Goal: Transaction & Acquisition: Subscribe to service/newsletter

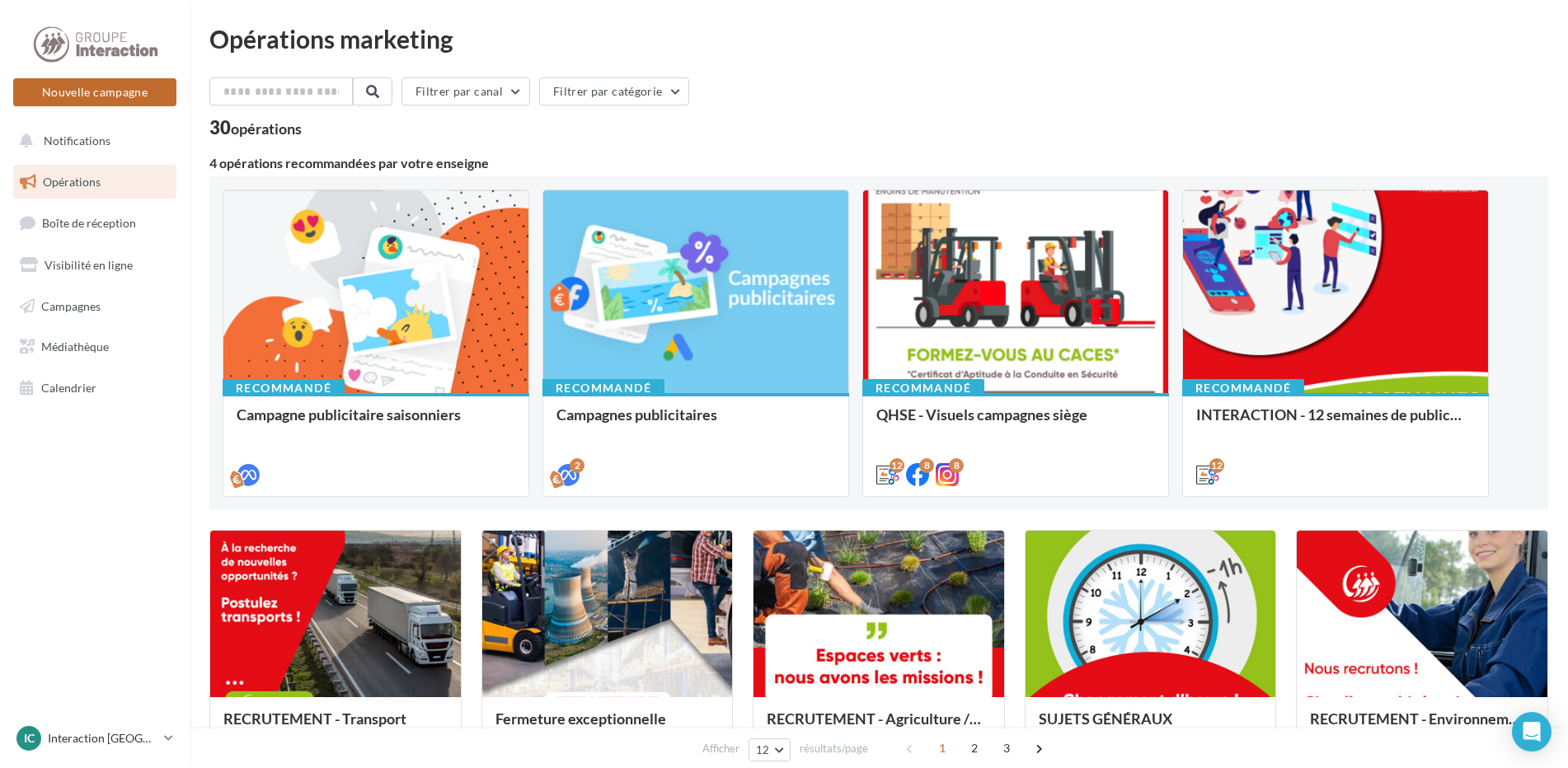
click at [135, 96] on button "Nouvelle campagne" at bounding box center [95, 91] width 164 height 28
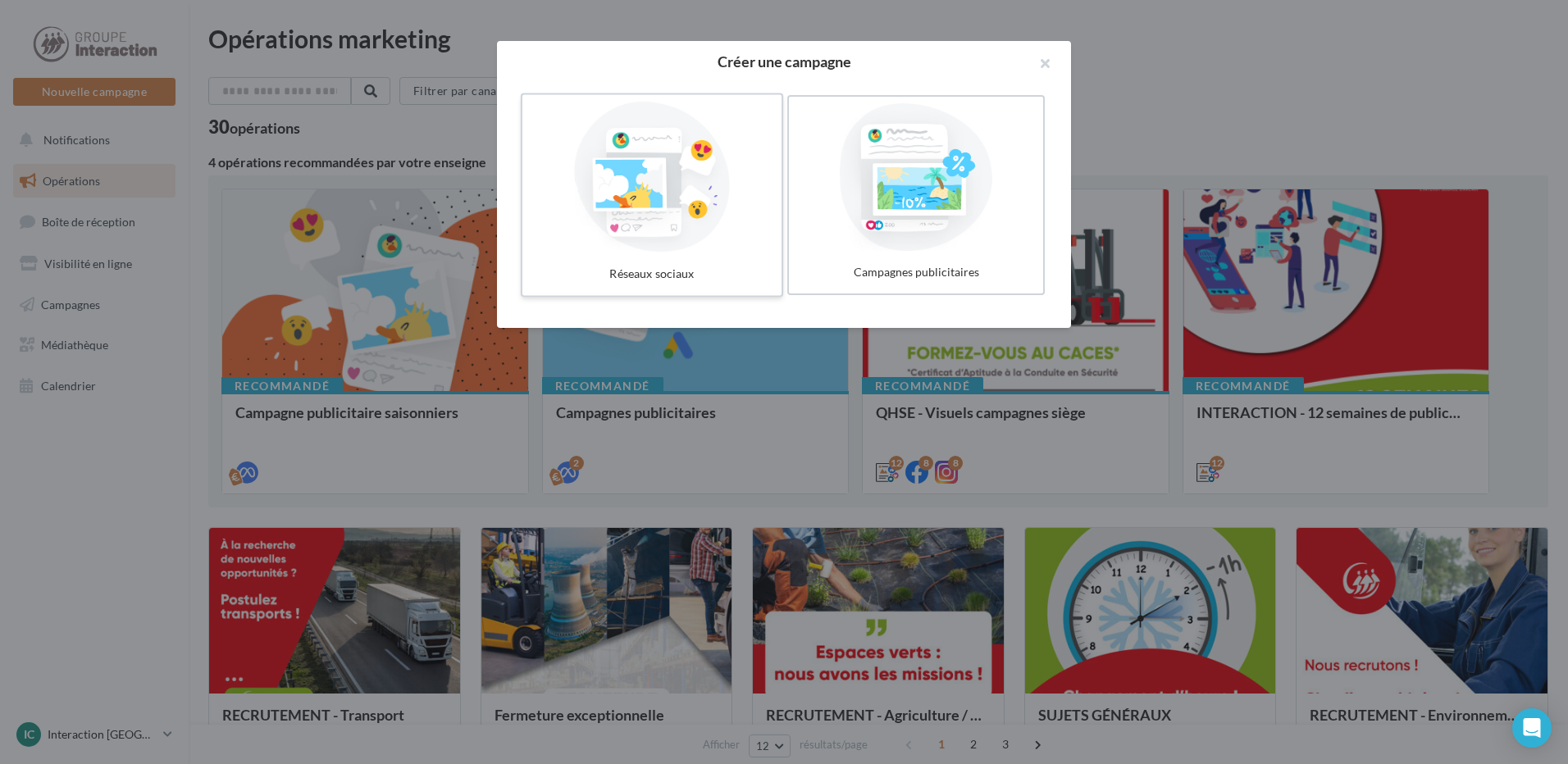
click at [672, 185] on div at bounding box center [652, 177] width 246 height 151
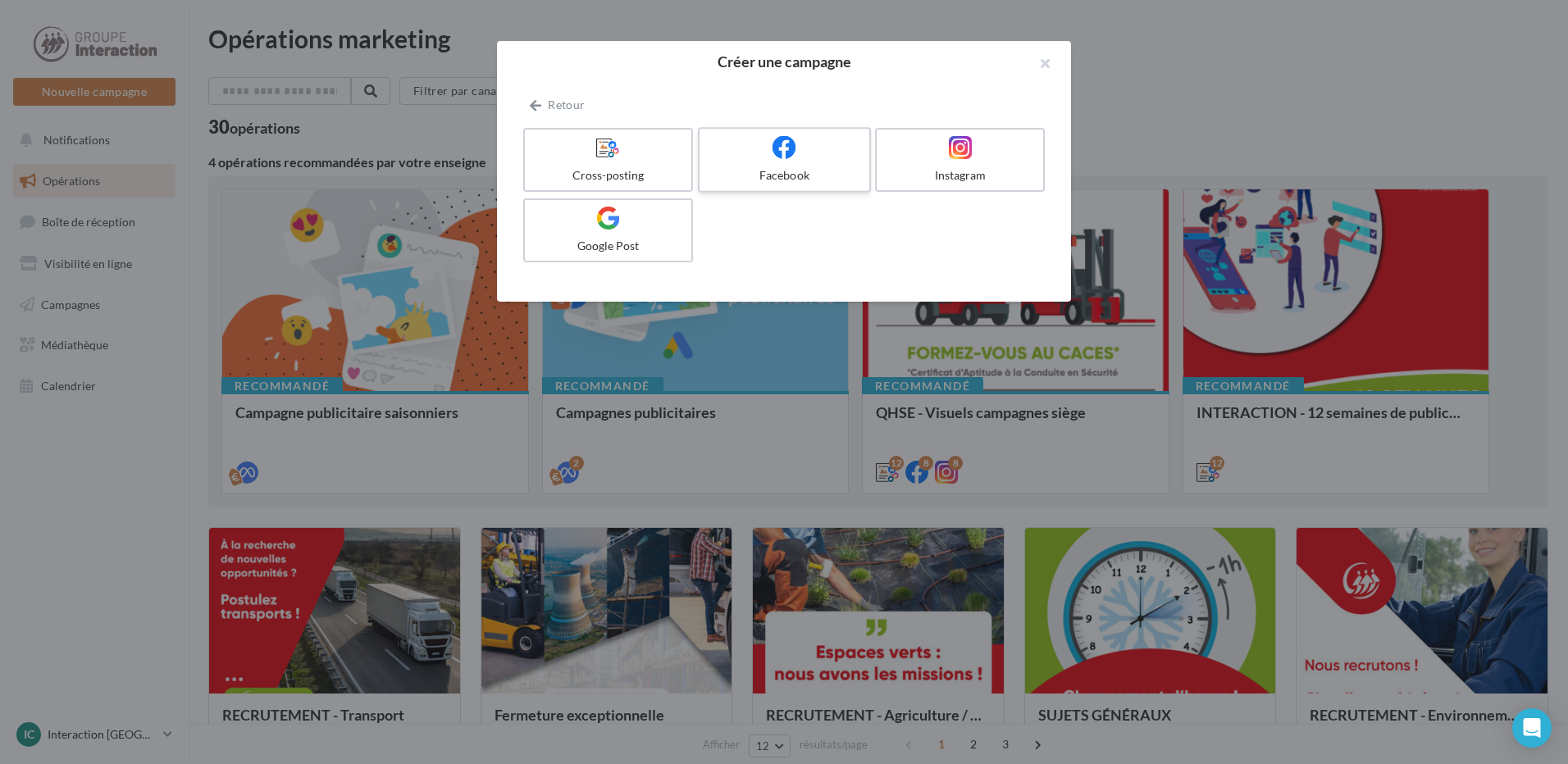
click at [764, 163] on label "Facebook" at bounding box center [784, 160] width 173 height 66
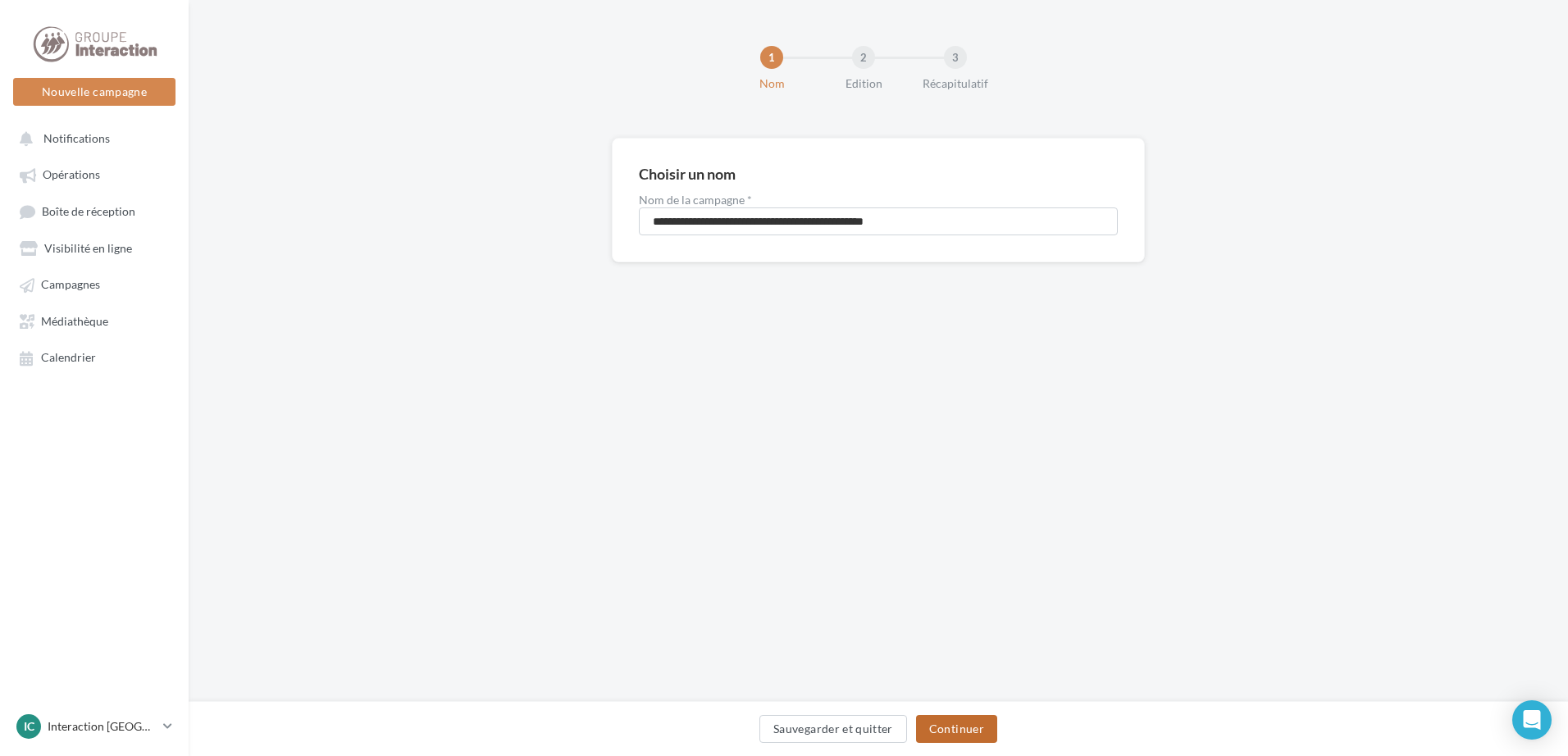
click at [964, 715] on button "Continuer" at bounding box center [957, 728] width 81 height 28
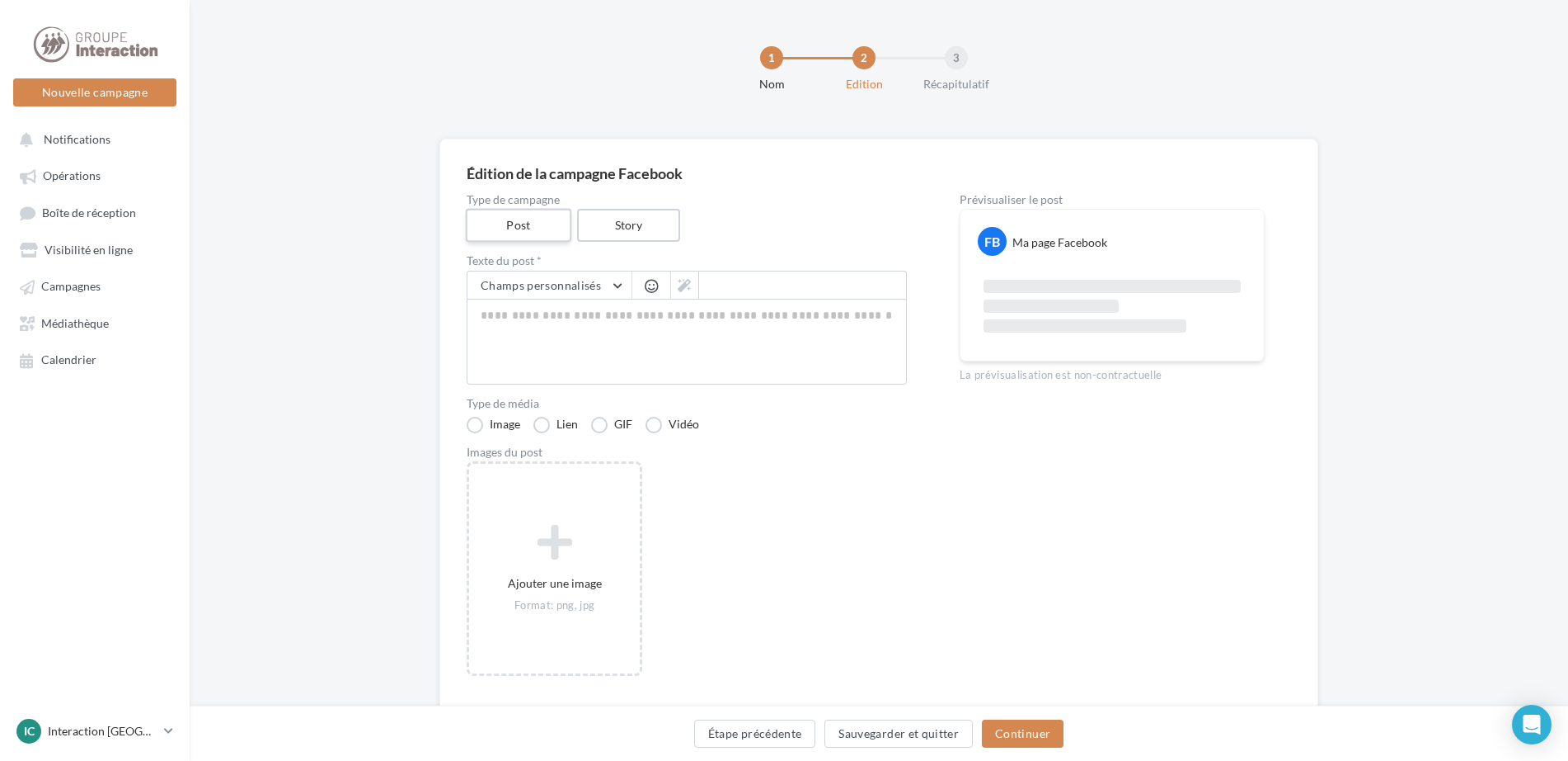
click at [521, 222] on label "Post" at bounding box center [518, 225] width 105 height 34
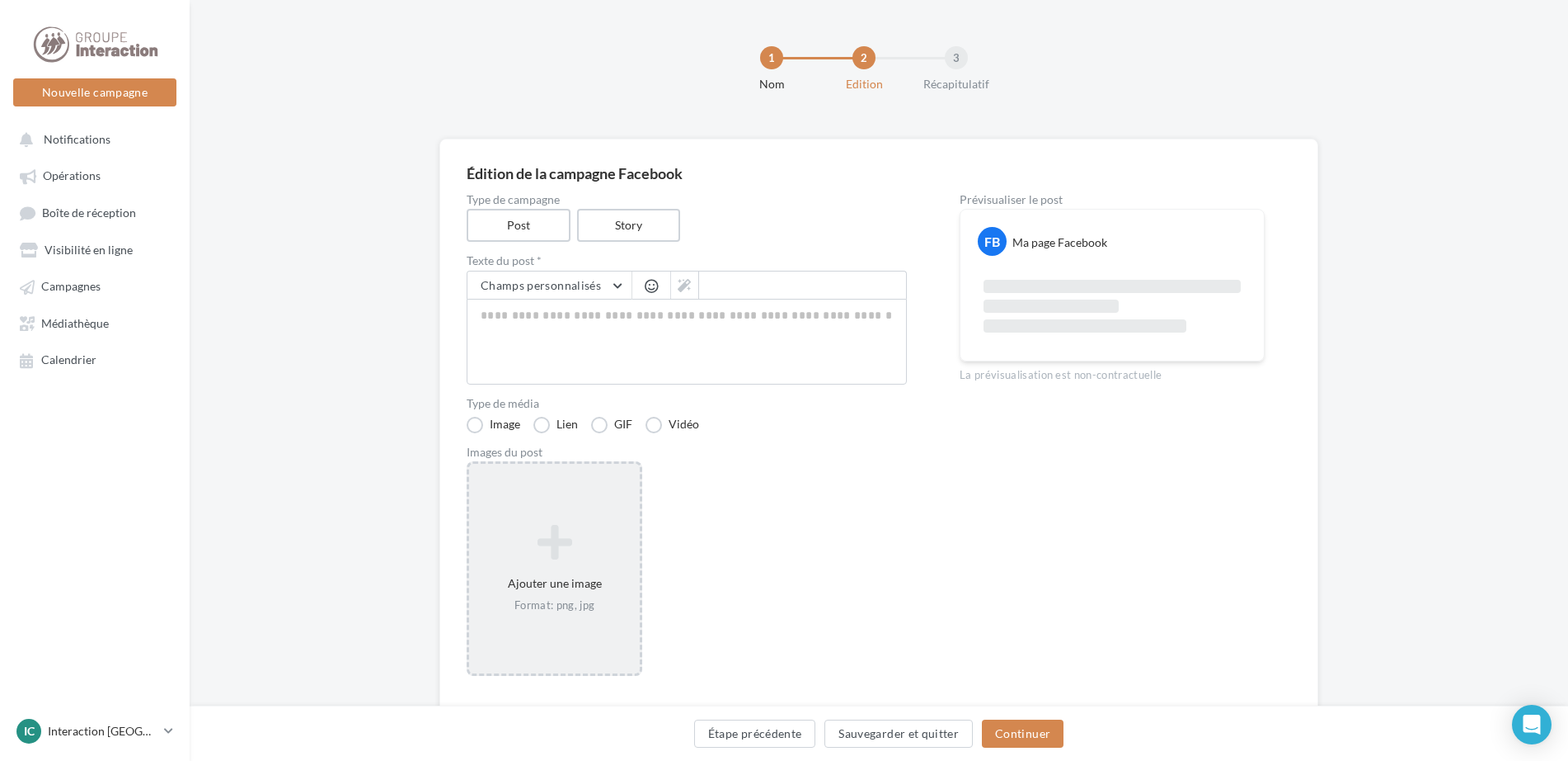
click at [545, 530] on icon at bounding box center [554, 542] width 158 height 40
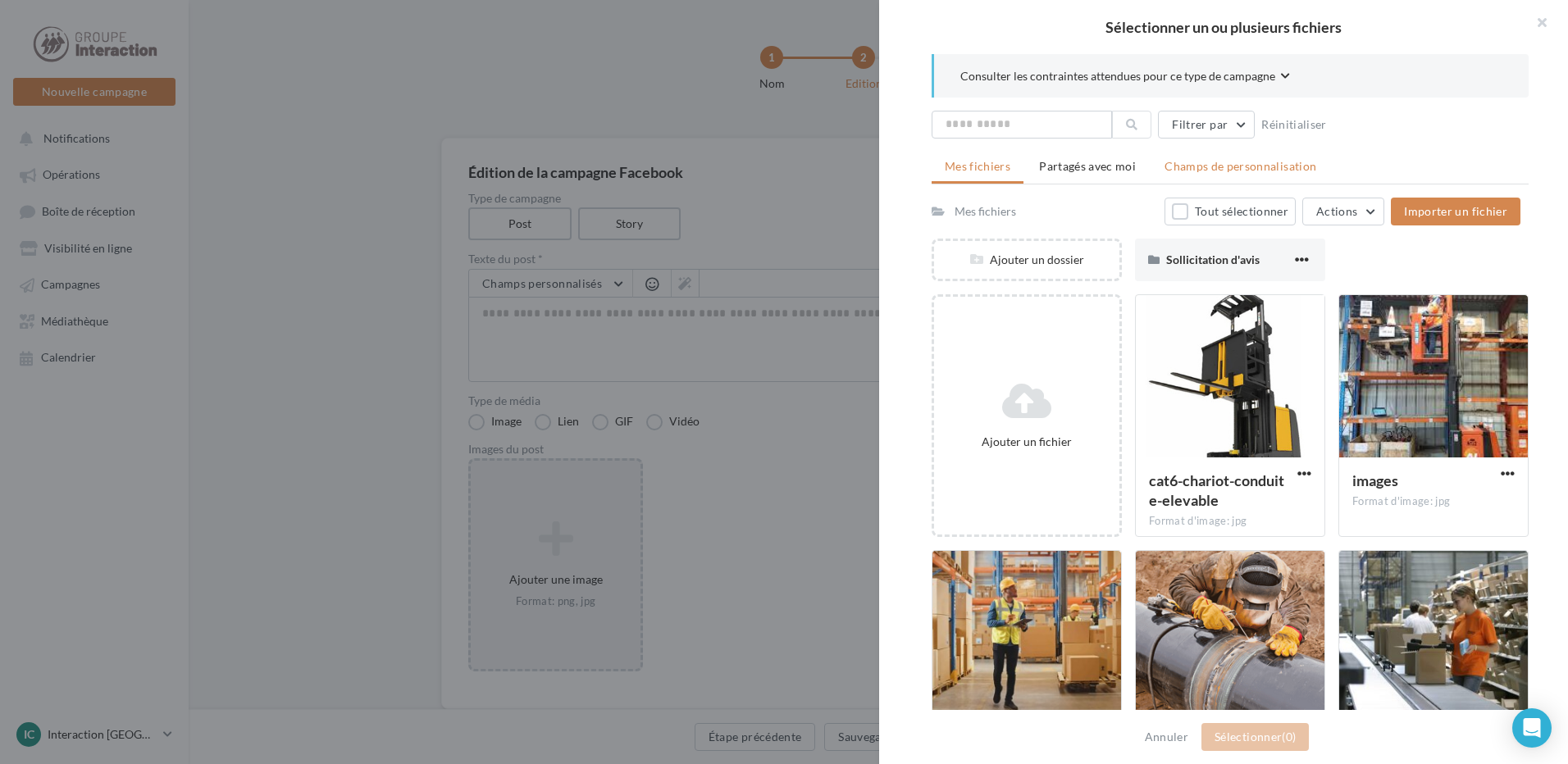
click at [1199, 169] on span "Champs de personnalisation" at bounding box center [1240, 166] width 152 height 14
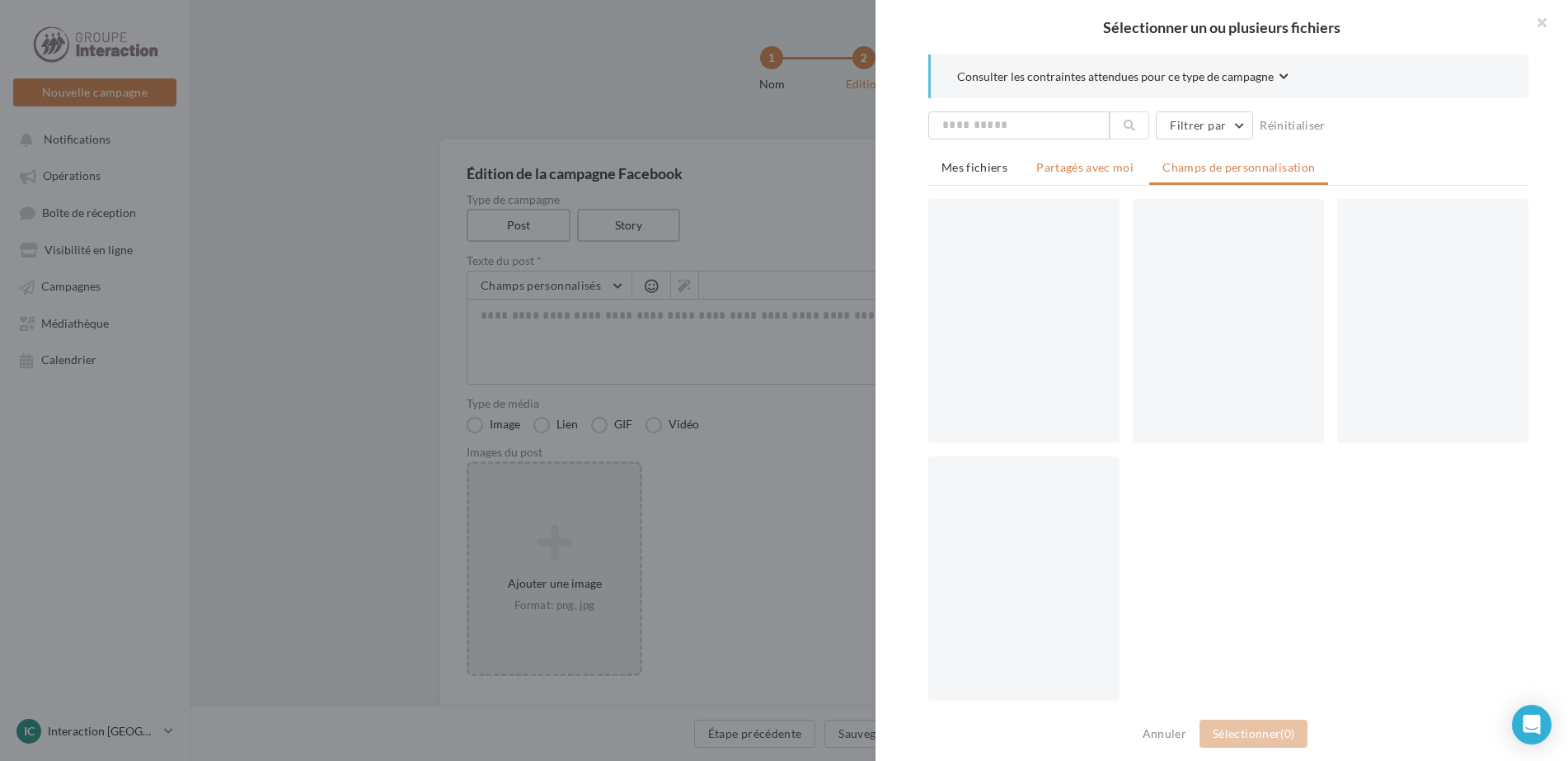
click at [1067, 168] on span "Partagés avec moi" at bounding box center [1085, 167] width 97 height 14
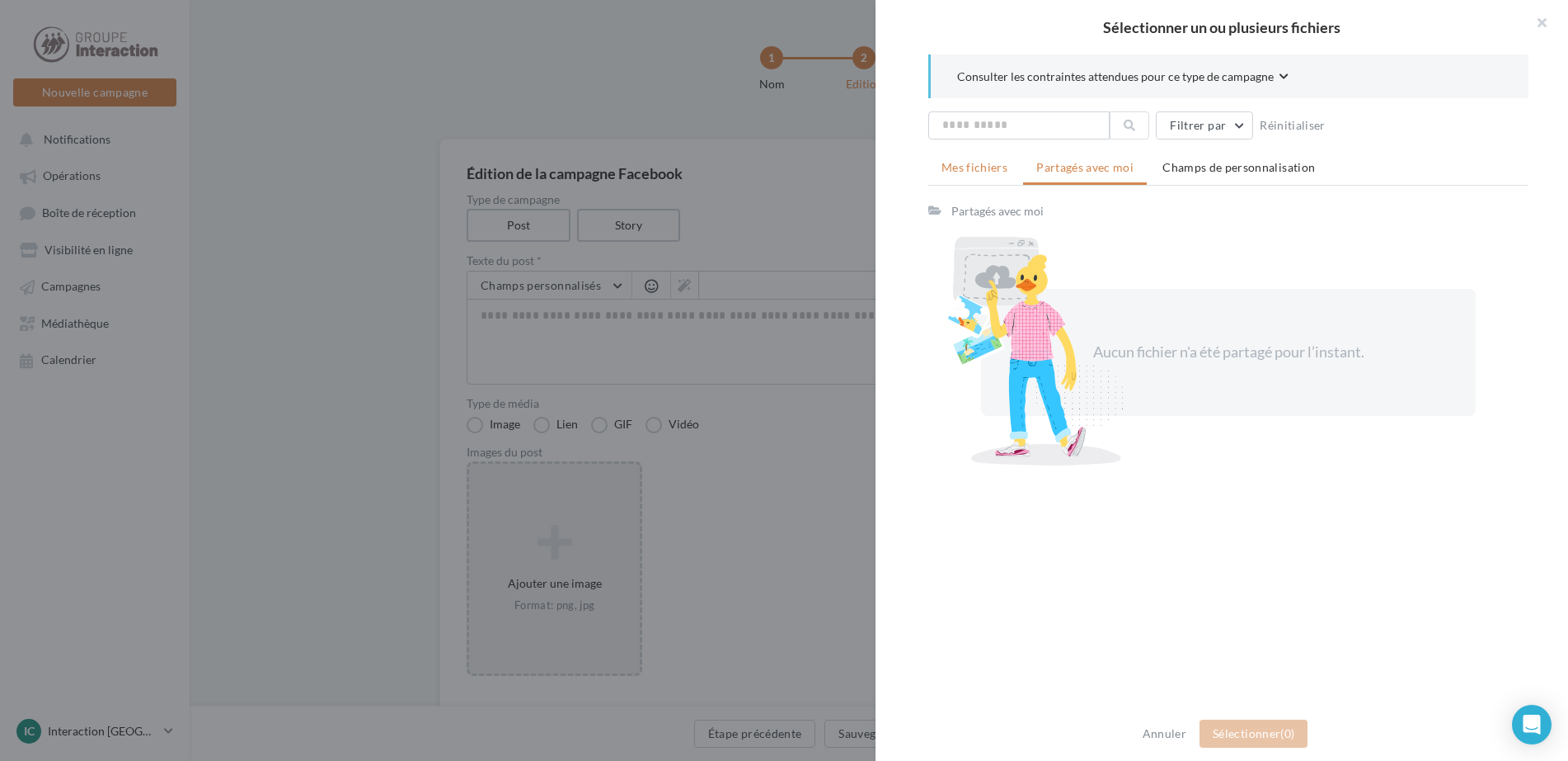
click at [994, 161] on span "Mes fichiers" at bounding box center [975, 167] width 66 height 14
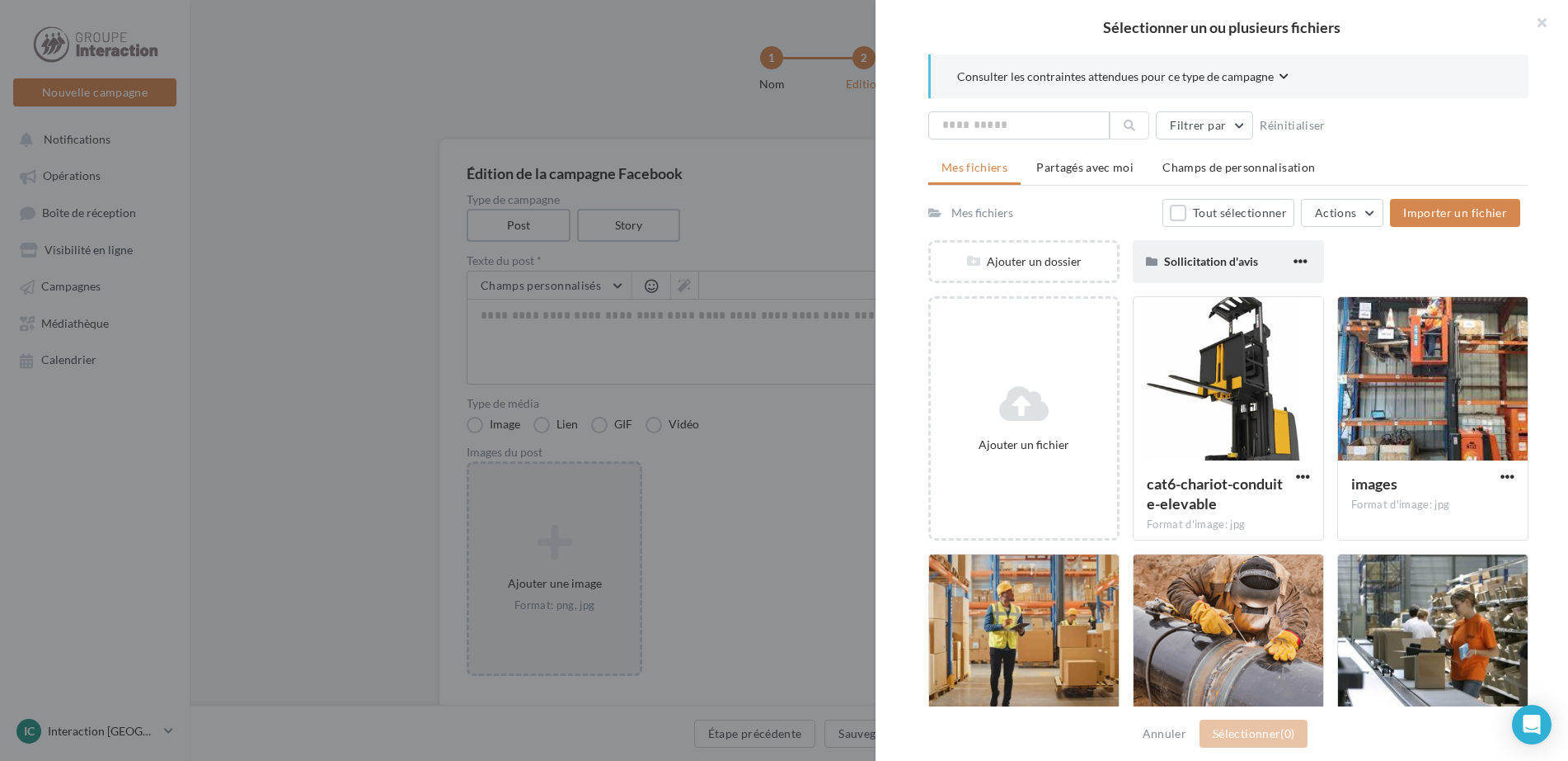
click at [1176, 255] on span "Sollicitation d'avis" at bounding box center [1211, 261] width 94 height 14
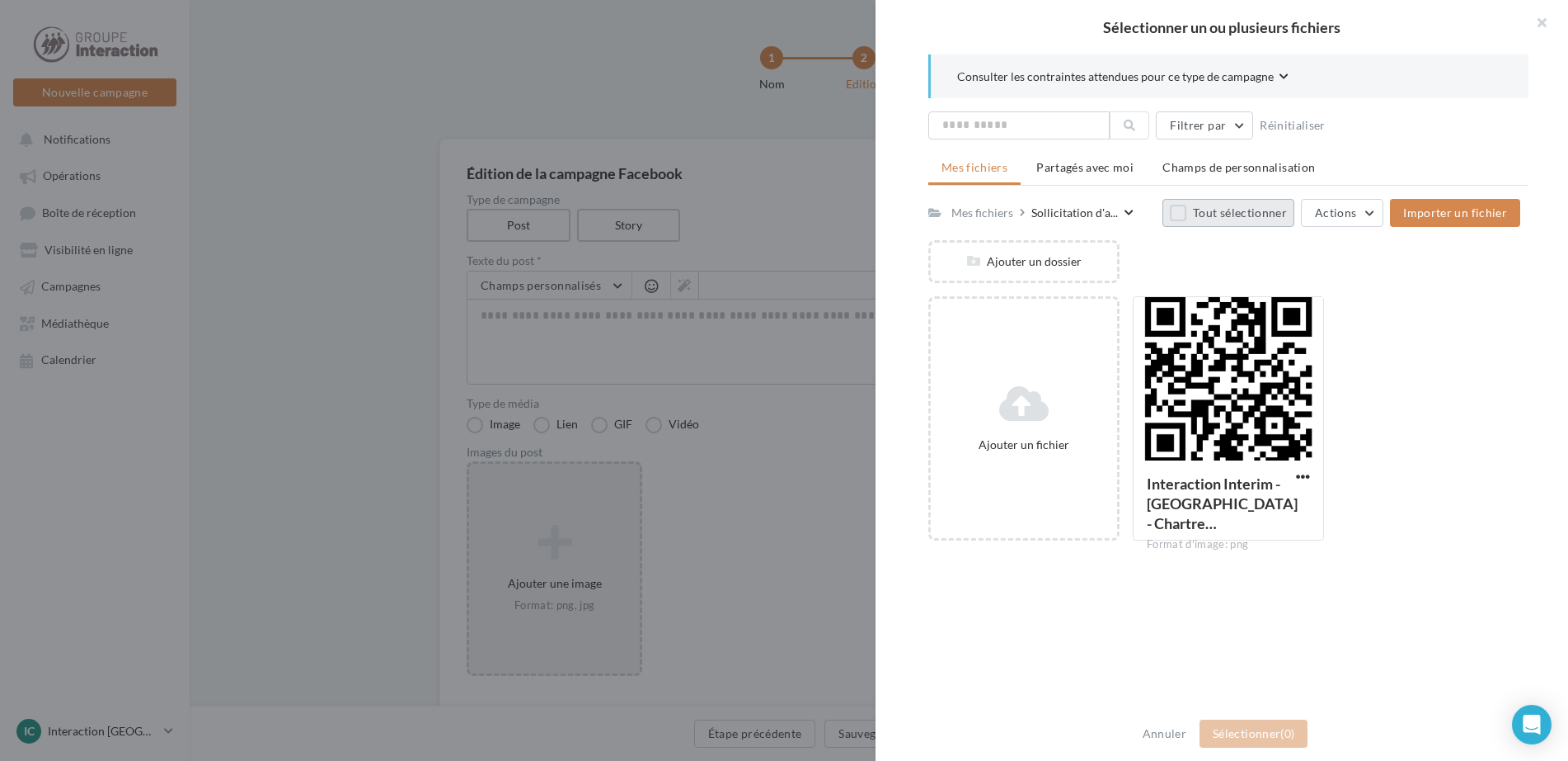
click at [1250, 206] on button "Tout sélectionner" at bounding box center [1228, 212] width 131 height 28
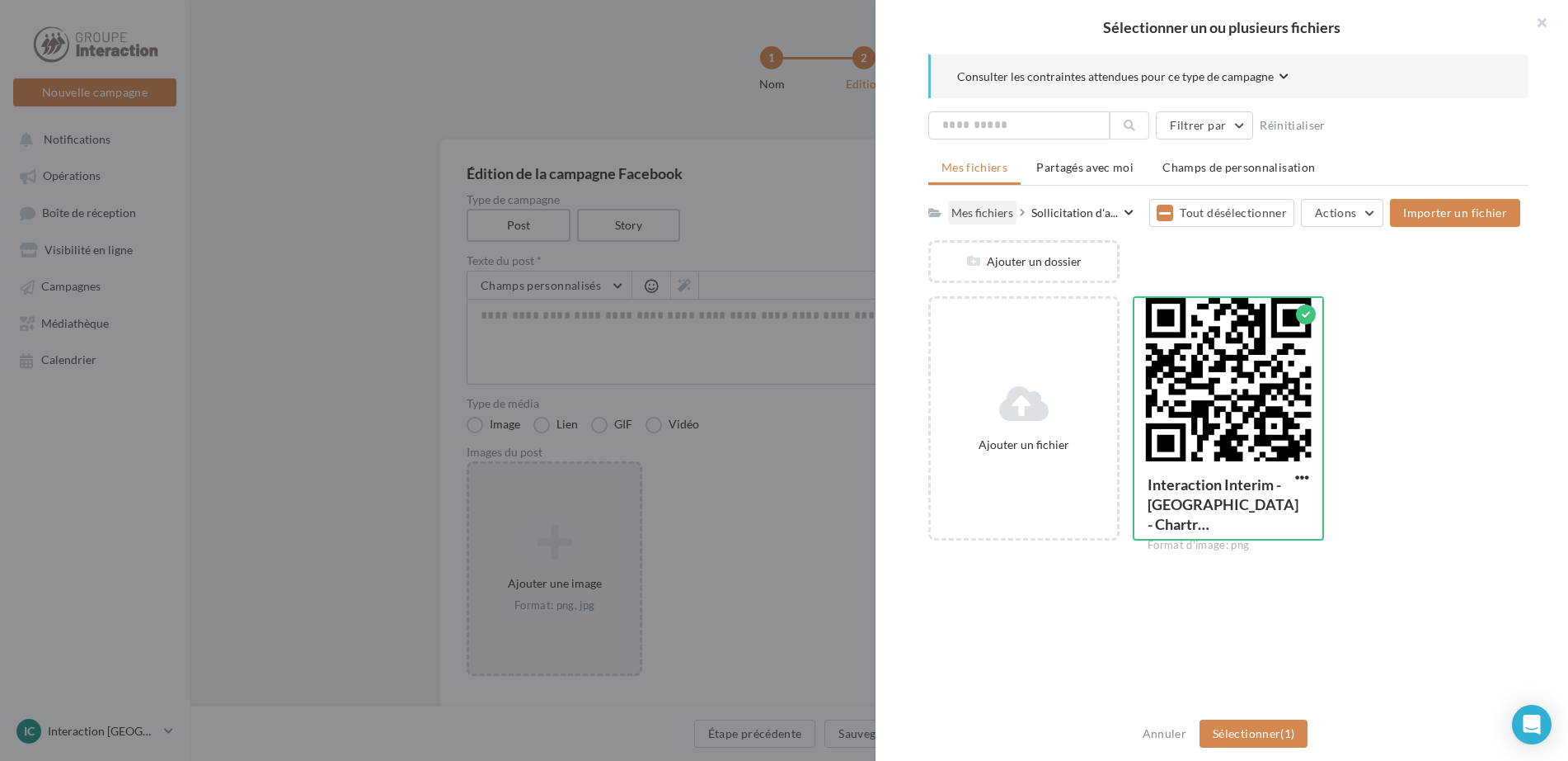
click at [983, 209] on div "Mes fichiers" at bounding box center [982, 212] width 61 height 17
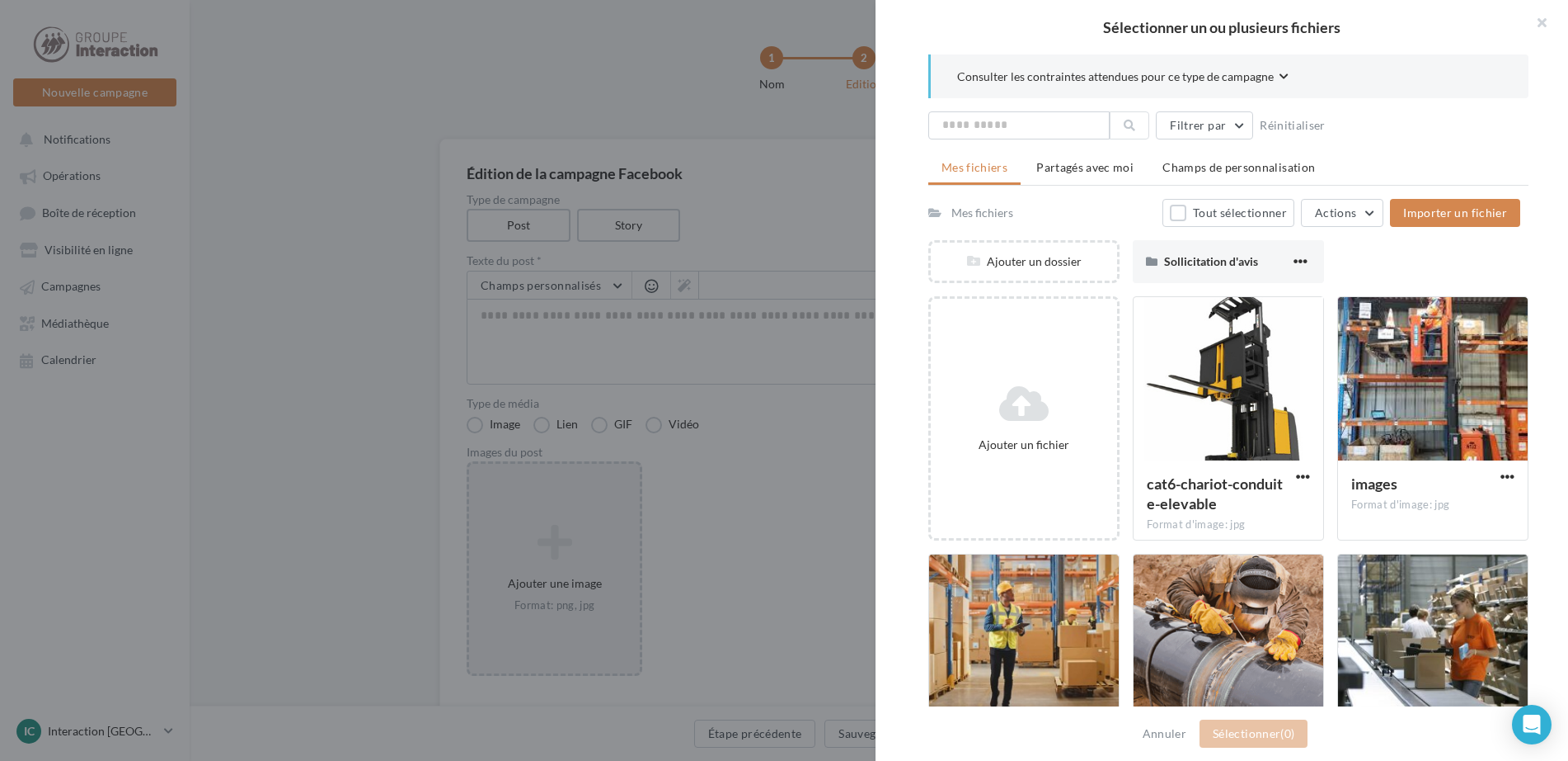
click at [1254, 84] on span "Consulter les contraintes attendues pour ce type de campagne" at bounding box center [1115, 76] width 317 height 17
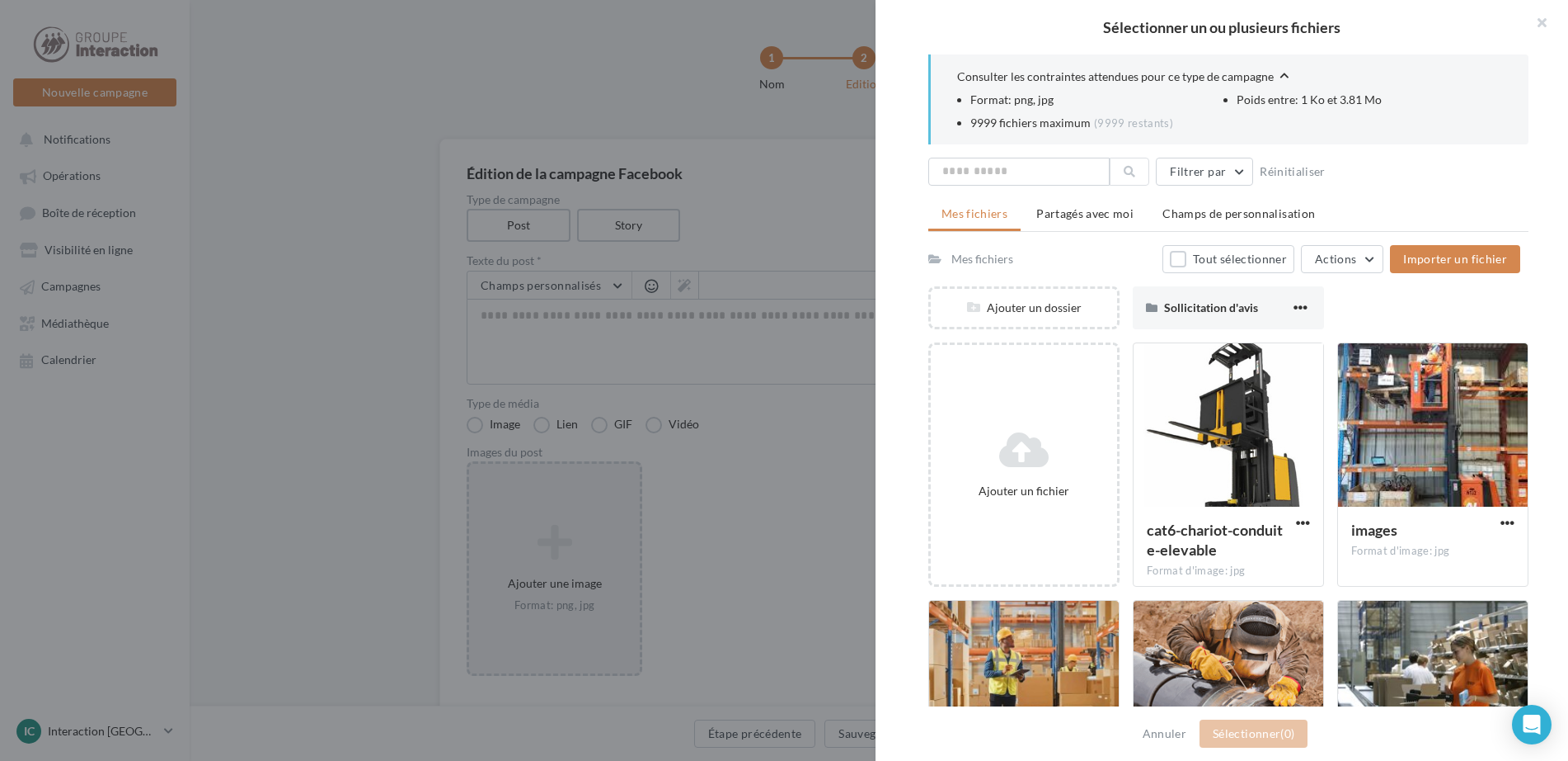
click at [1258, 78] on span "Consulter les contraintes attendues pour ce type de campagne" at bounding box center [1115, 76] width 317 height 17
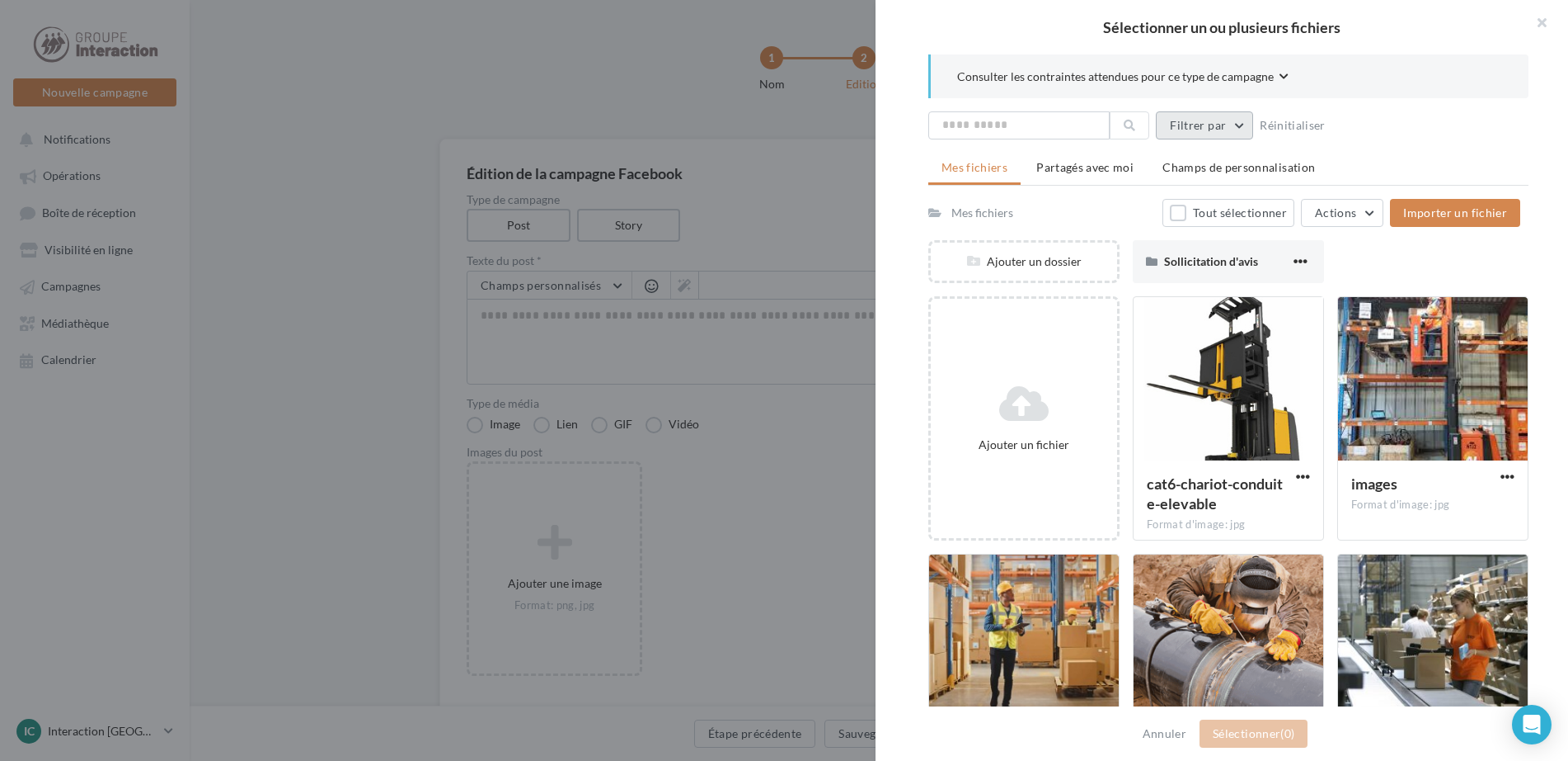
click at [1185, 135] on button "Filtrer par" at bounding box center [1205, 125] width 97 height 28
click at [1479, 106] on div "Consulter les contraintes attendues pour ce type de campagne Filtrer par Type F…" at bounding box center [1228, 381] width 706 height 654
click at [1487, 95] on div "Consulter les contraintes attendues pour ce type de campagne" at bounding box center [1228, 76] width 600 height 44
click at [1550, 31] on button "button" at bounding box center [1536, 24] width 66 height 50
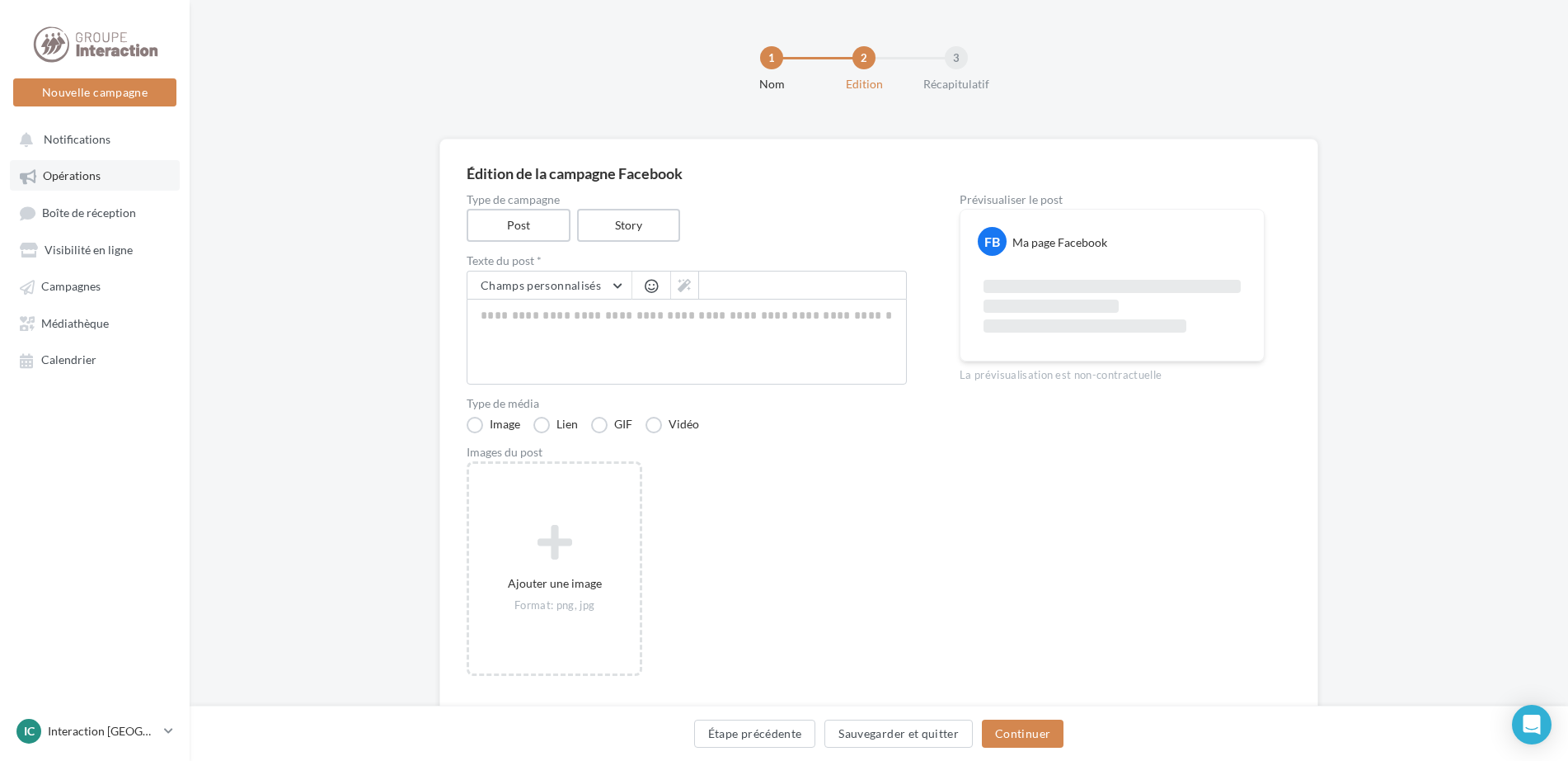
click at [84, 181] on span "Opérations" at bounding box center [71, 176] width 57 height 14
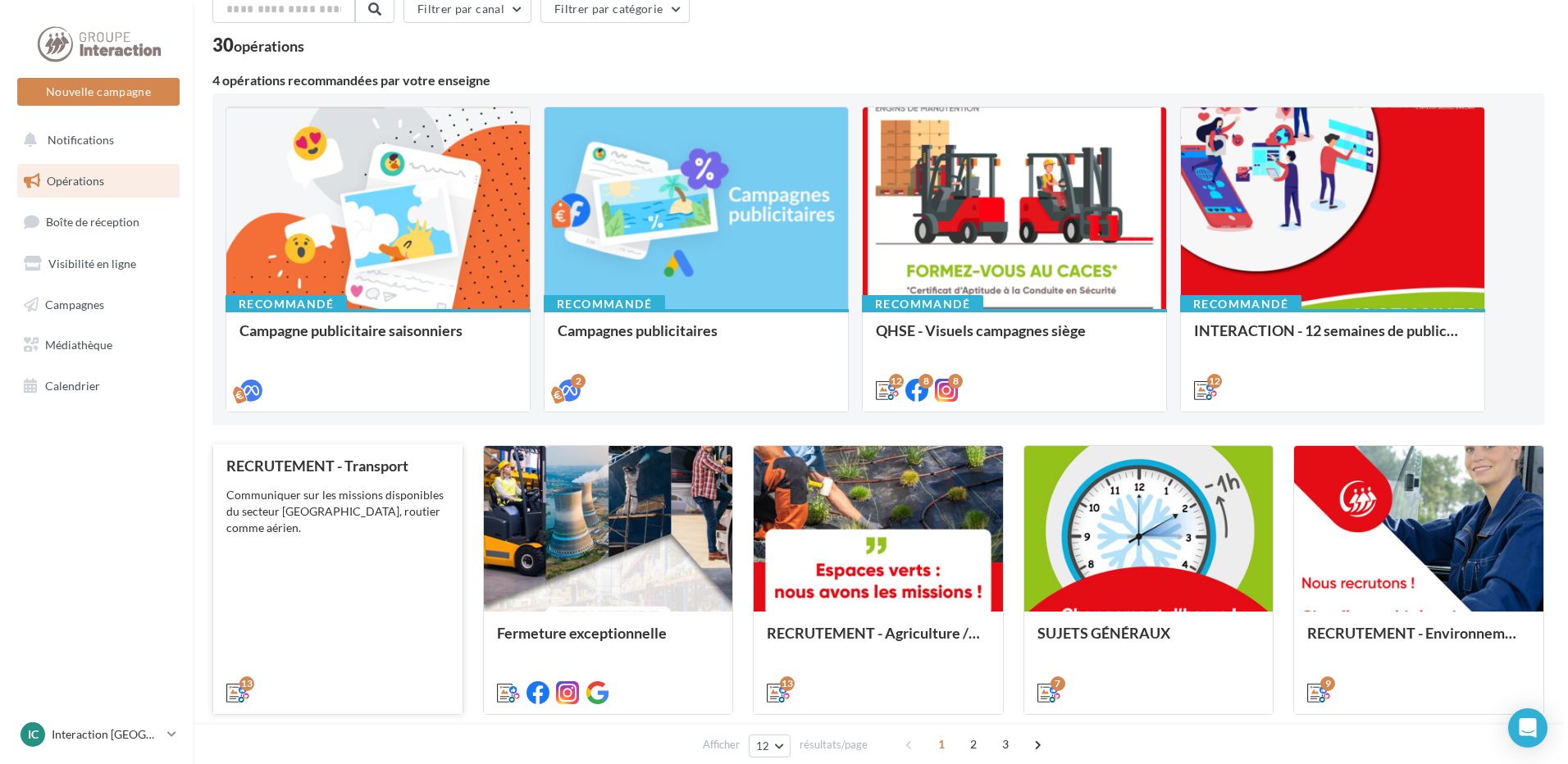
scroll to position [164, 0]
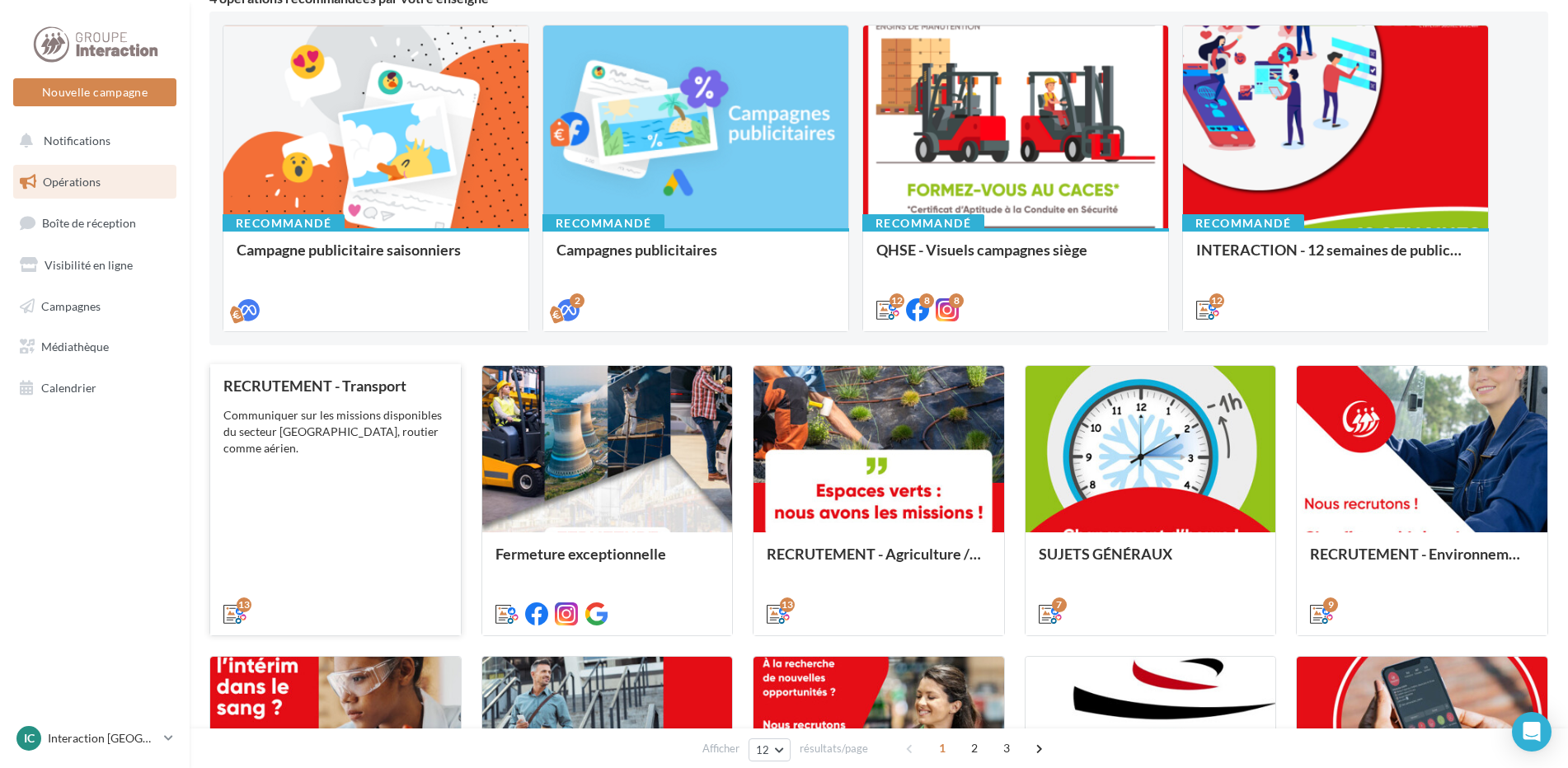
click at [371, 421] on div "Communiquer sur les missions disponibles du secteur Tranport, routier comme aér…" at bounding box center [335, 431] width 224 height 50
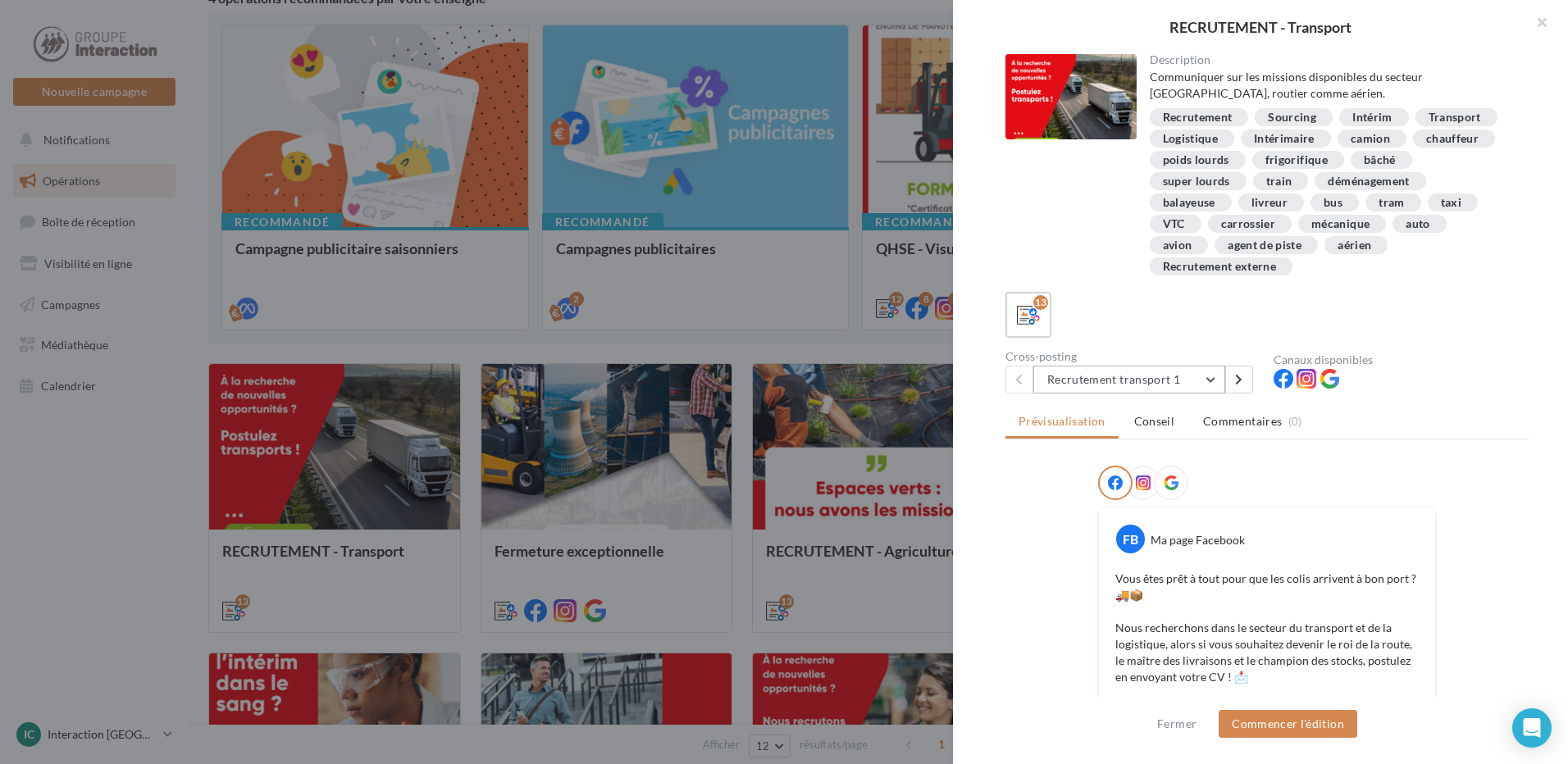
click at [1193, 381] on button "Recrutement transport 1" at bounding box center [1129, 380] width 192 height 28
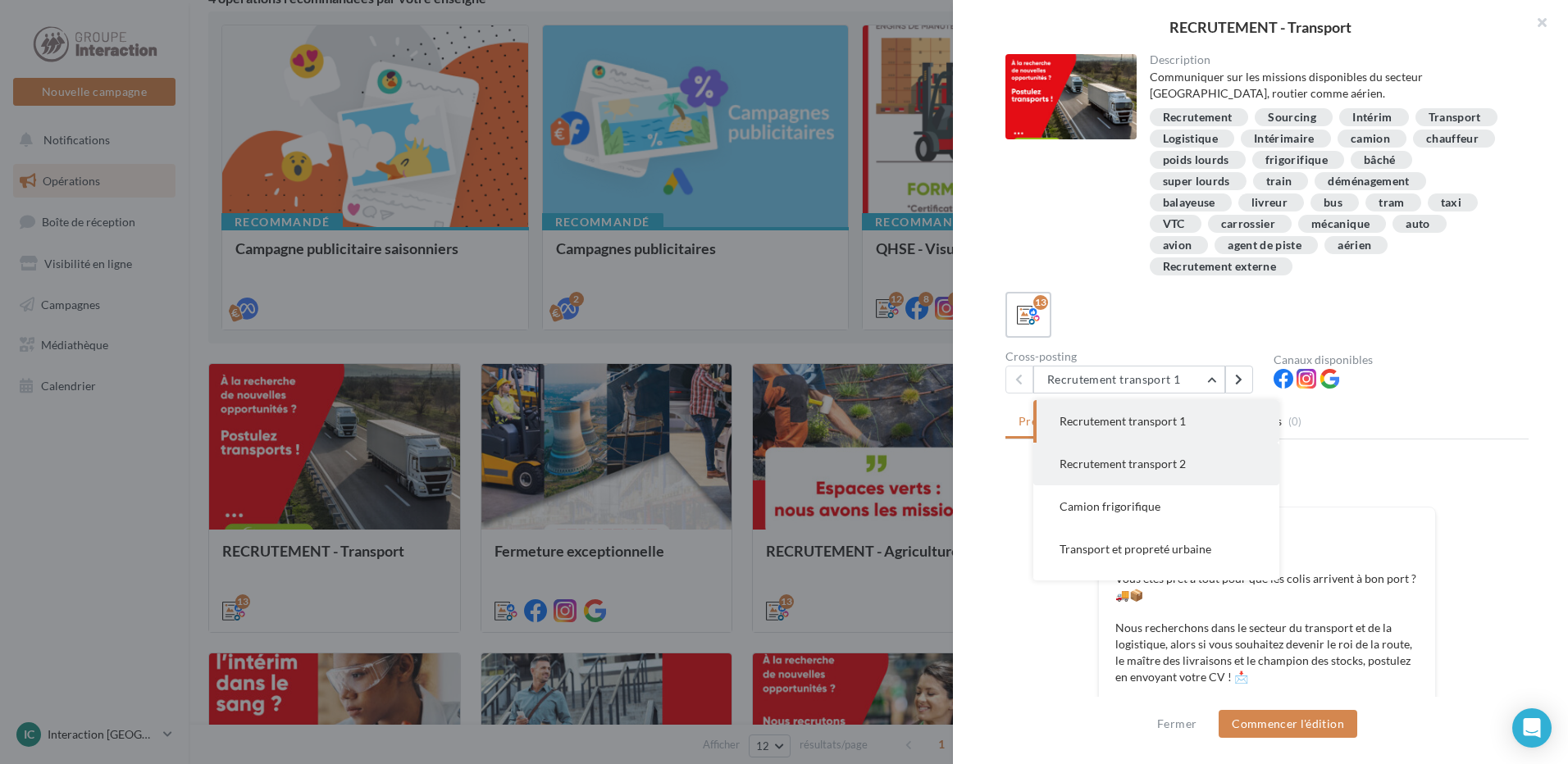
click at [1157, 472] on button "Recrutement transport 2" at bounding box center [1156, 464] width 246 height 43
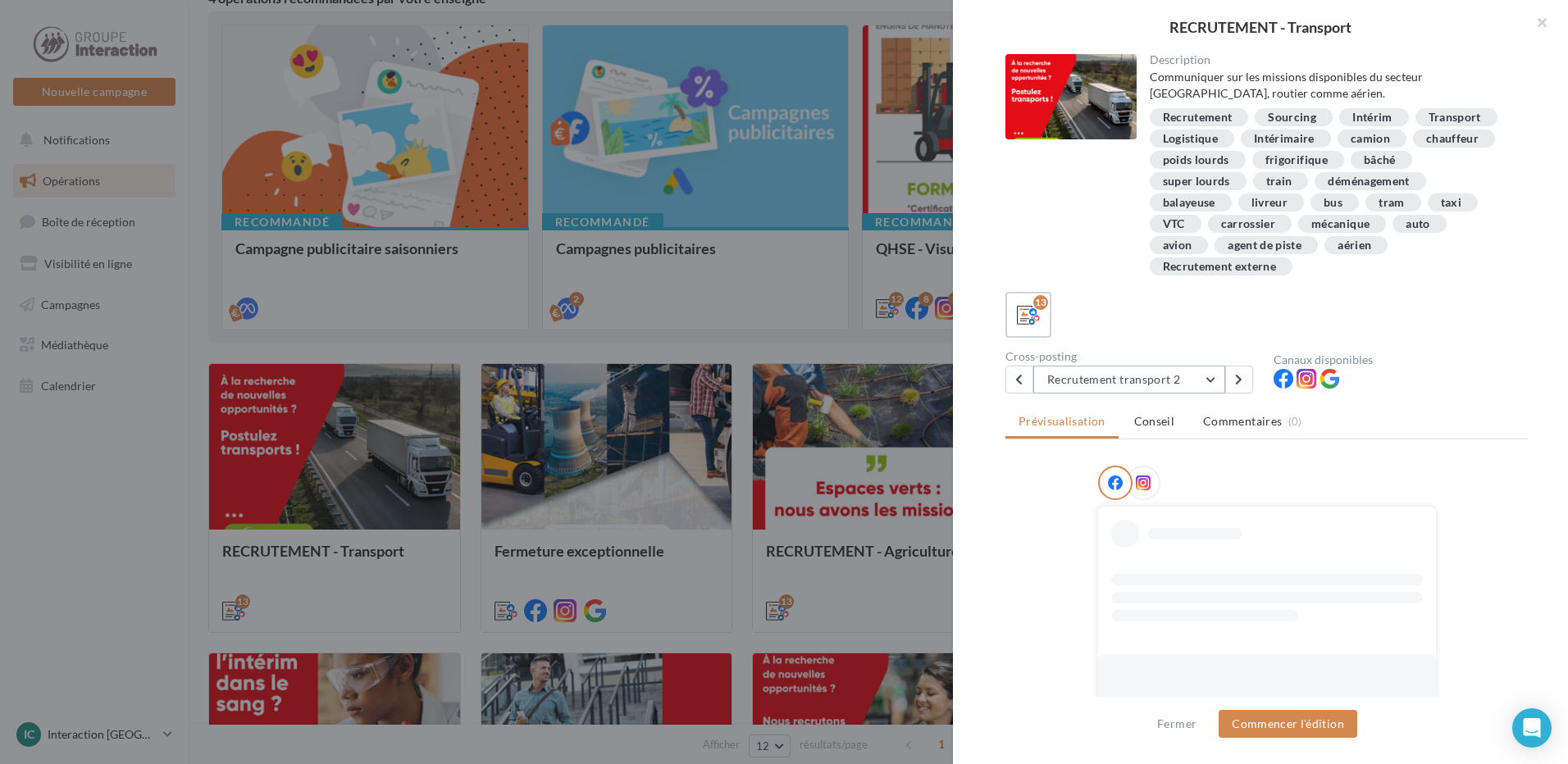
click at [1151, 378] on button "Recrutement transport 2" at bounding box center [1129, 380] width 192 height 28
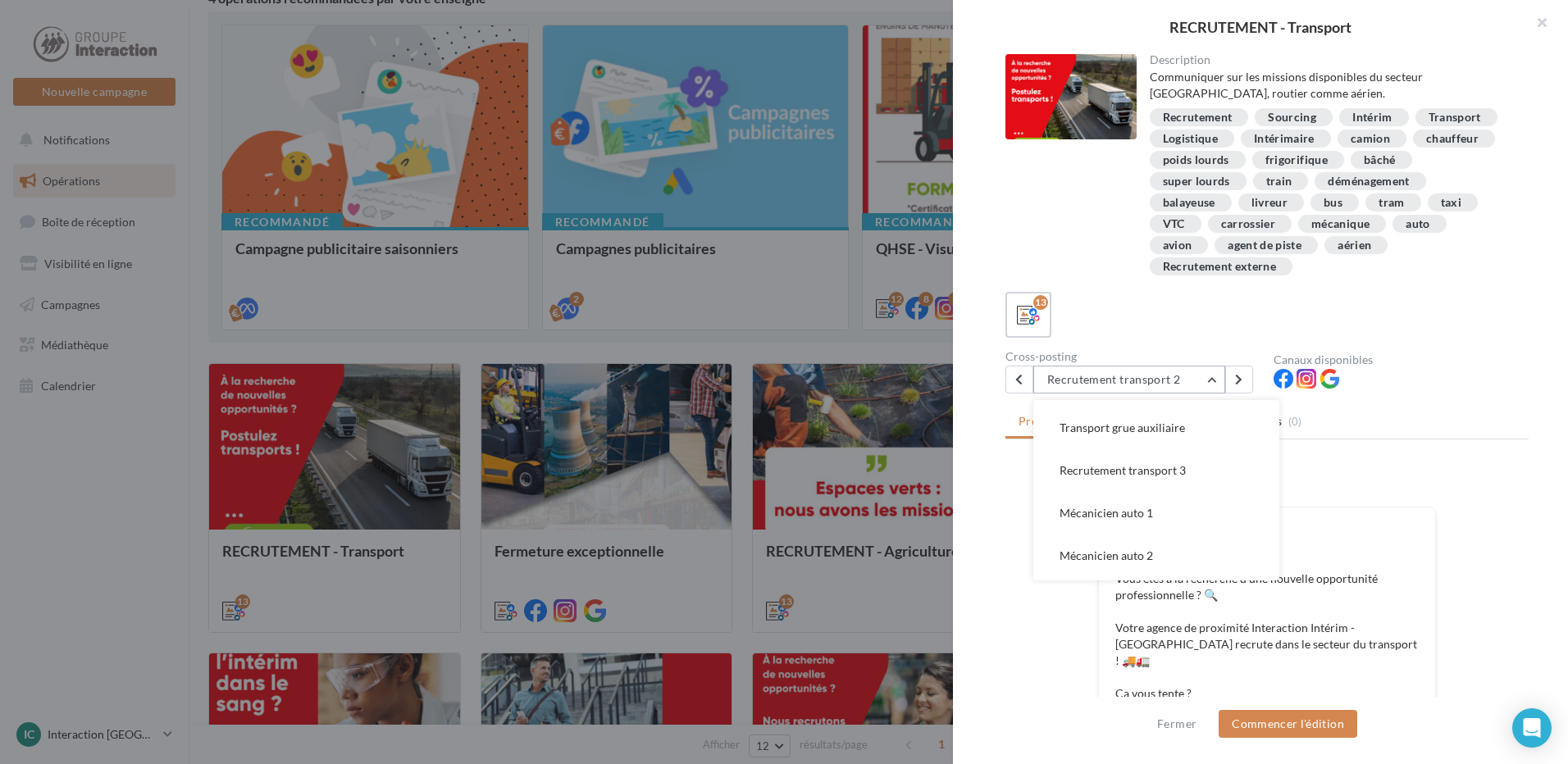
scroll to position [82, 0]
click at [1141, 553] on span "Recrutement transport 3" at bounding box center [1122, 552] width 126 height 14
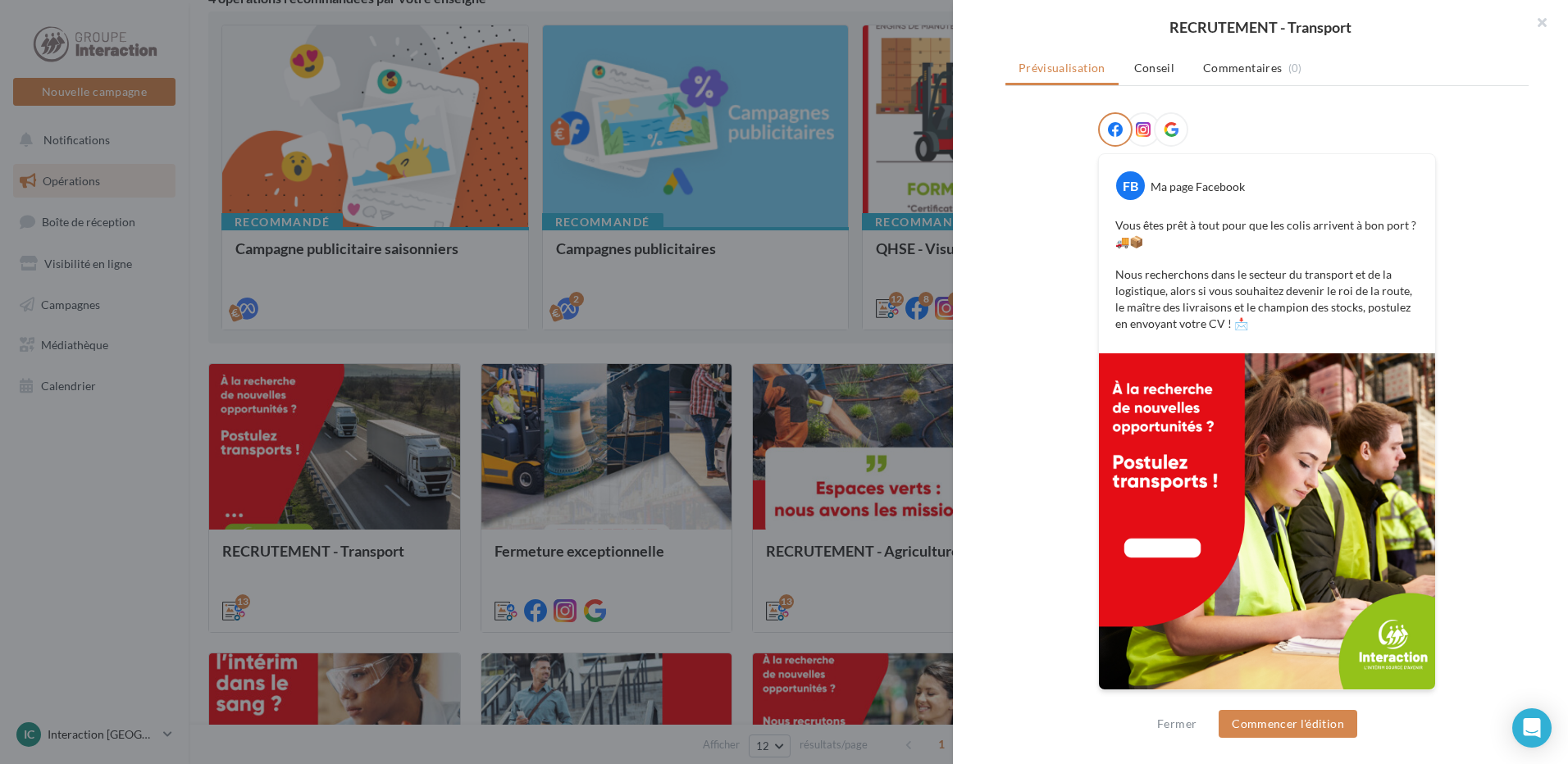
scroll to position [0, 0]
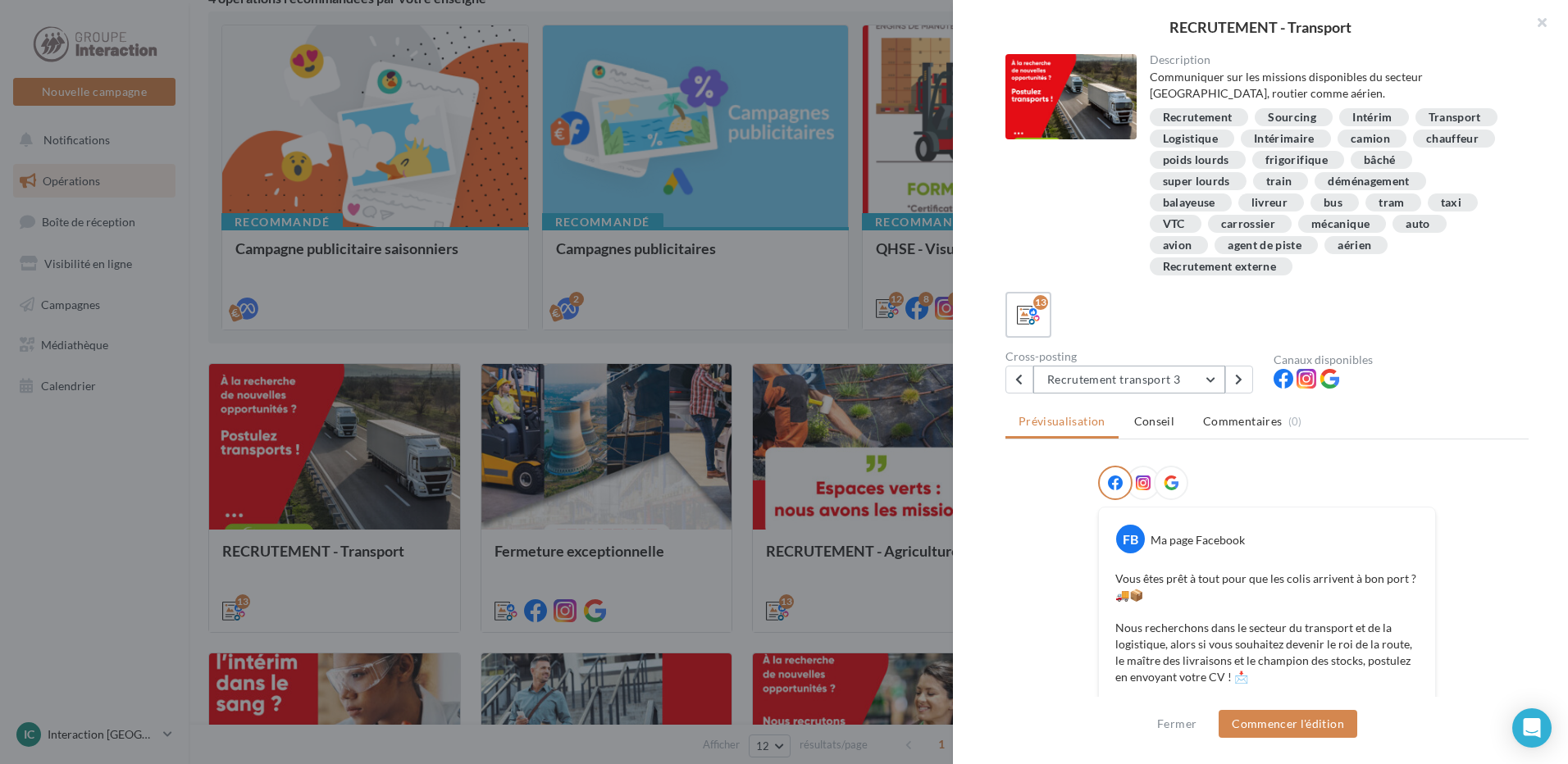
click at [1078, 385] on button "Recrutement transport 3" at bounding box center [1129, 380] width 192 height 28
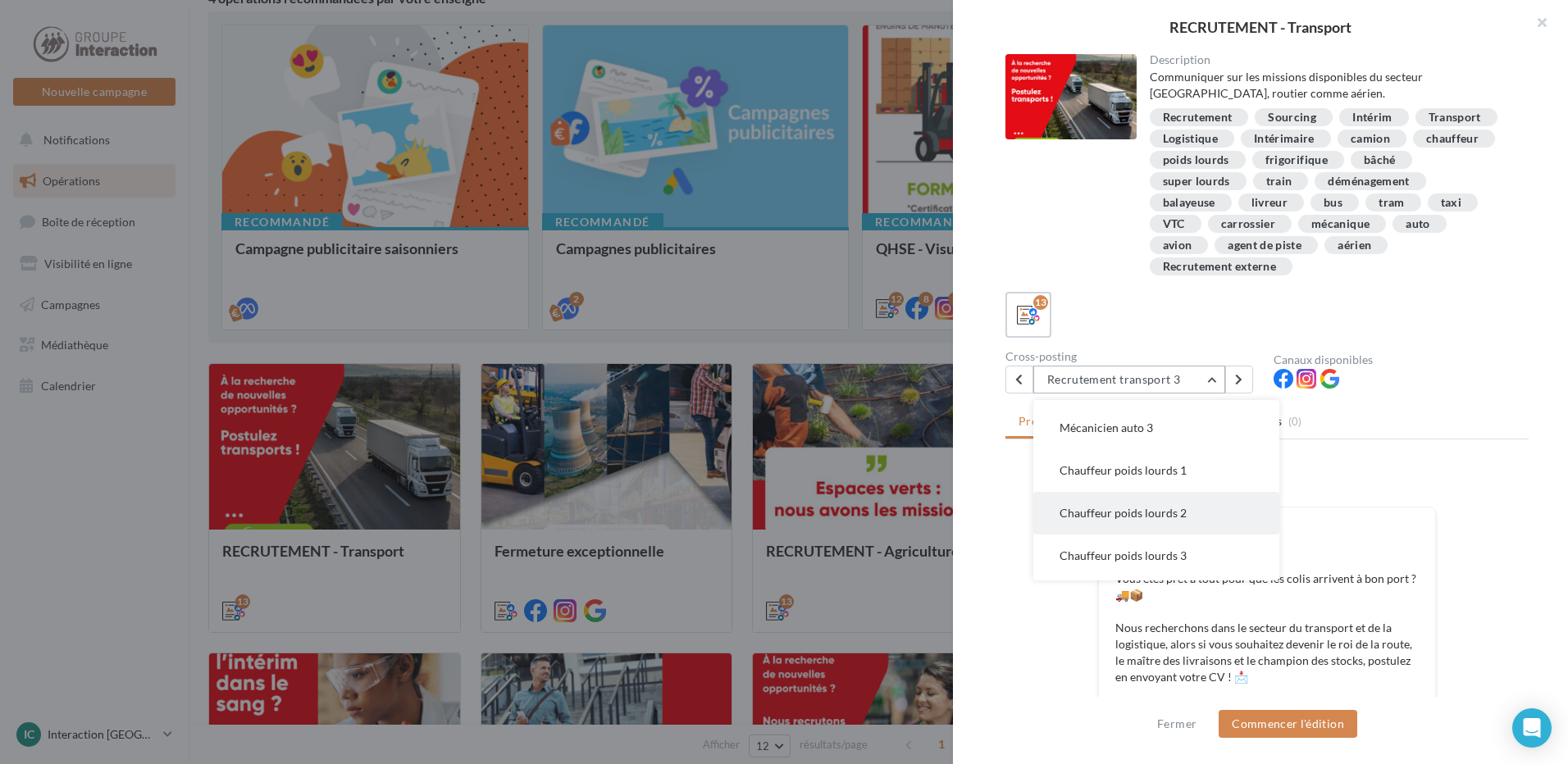
scroll to position [374, 0]
click at [1176, 513] on span "Chauffeur poids lourds 3" at bounding box center [1122, 516] width 127 height 14
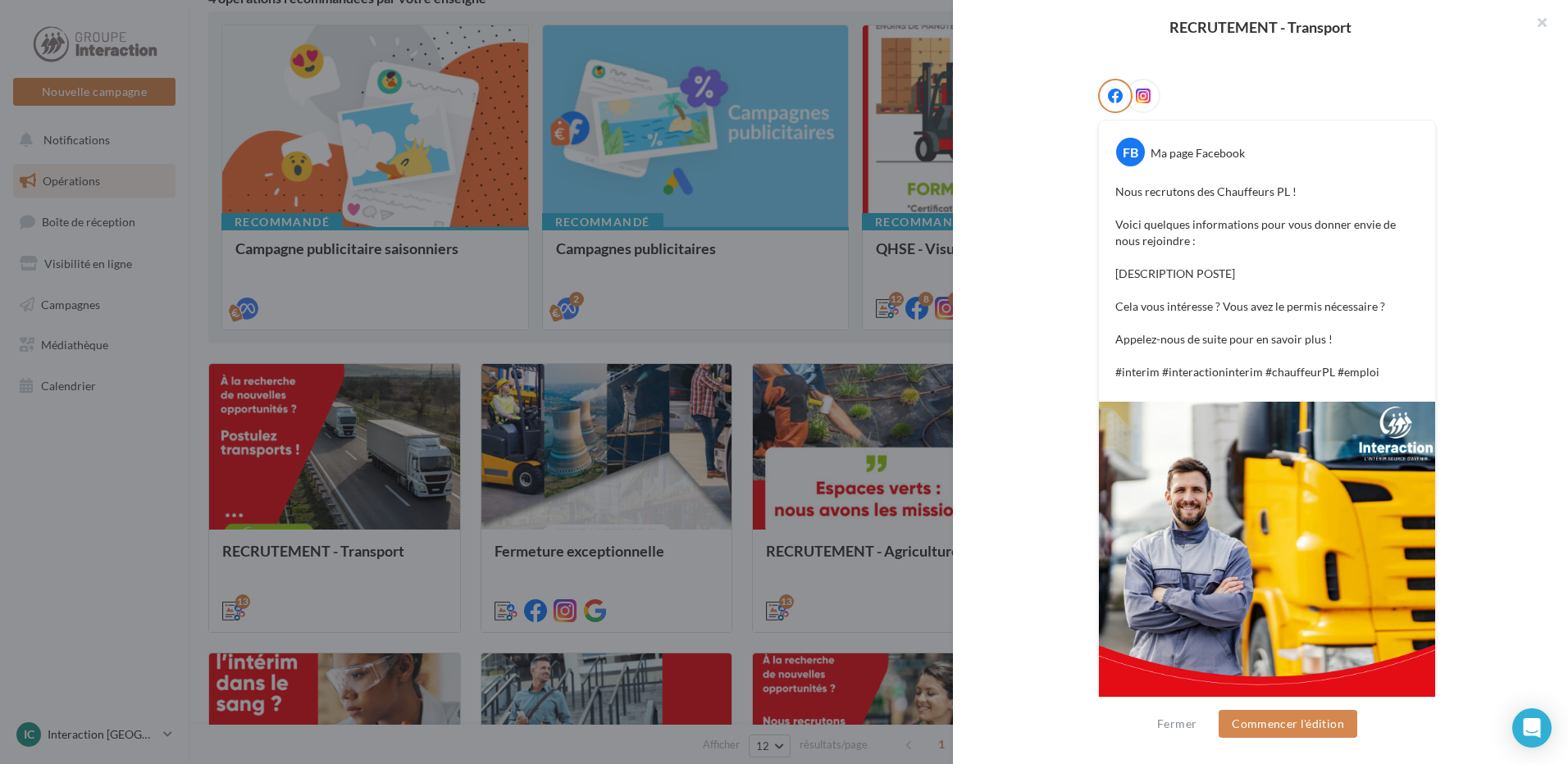
scroll to position [59, 0]
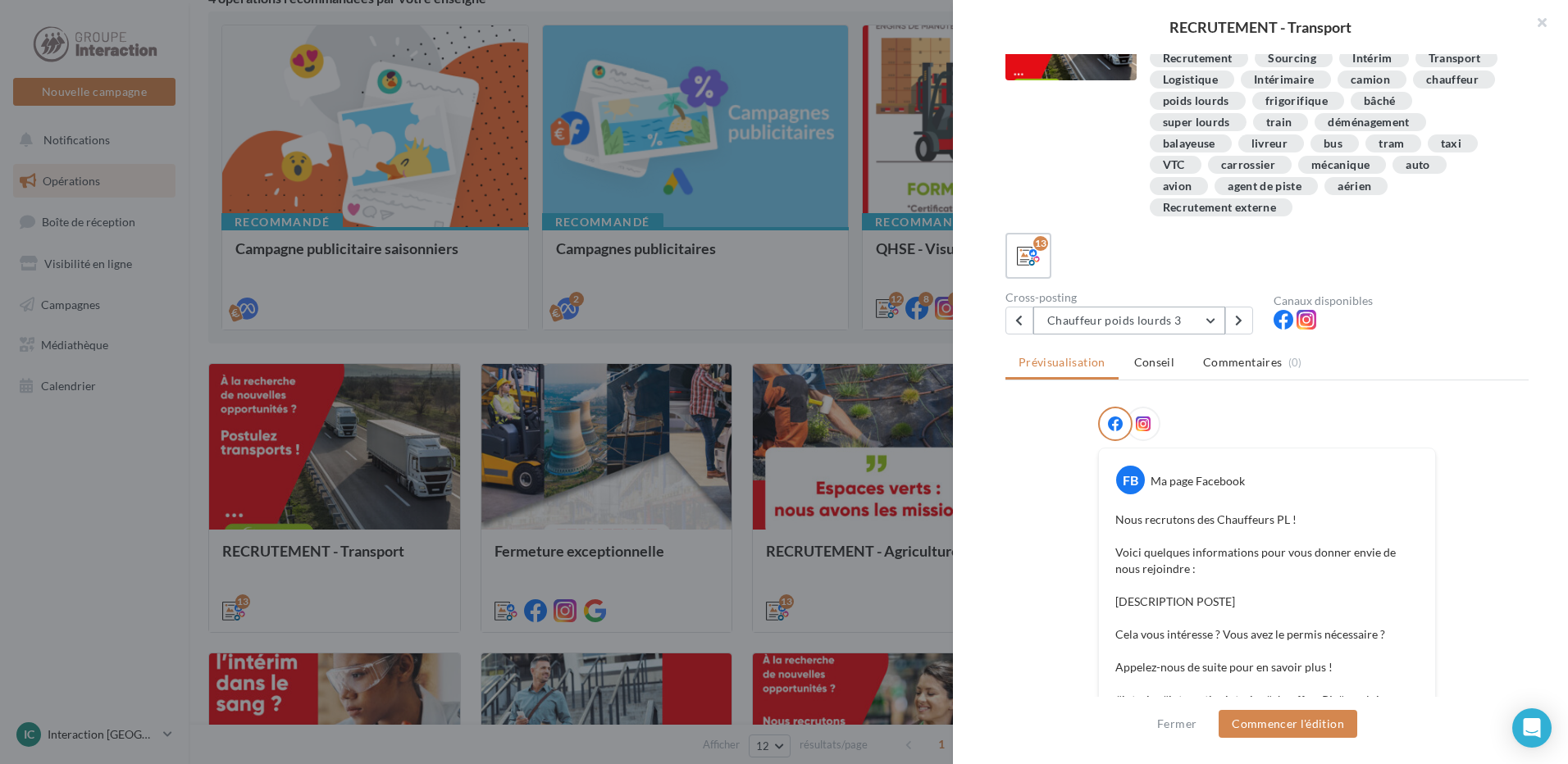
click at [1120, 323] on button "Chauffeur poids lourds 3" at bounding box center [1129, 321] width 192 height 28
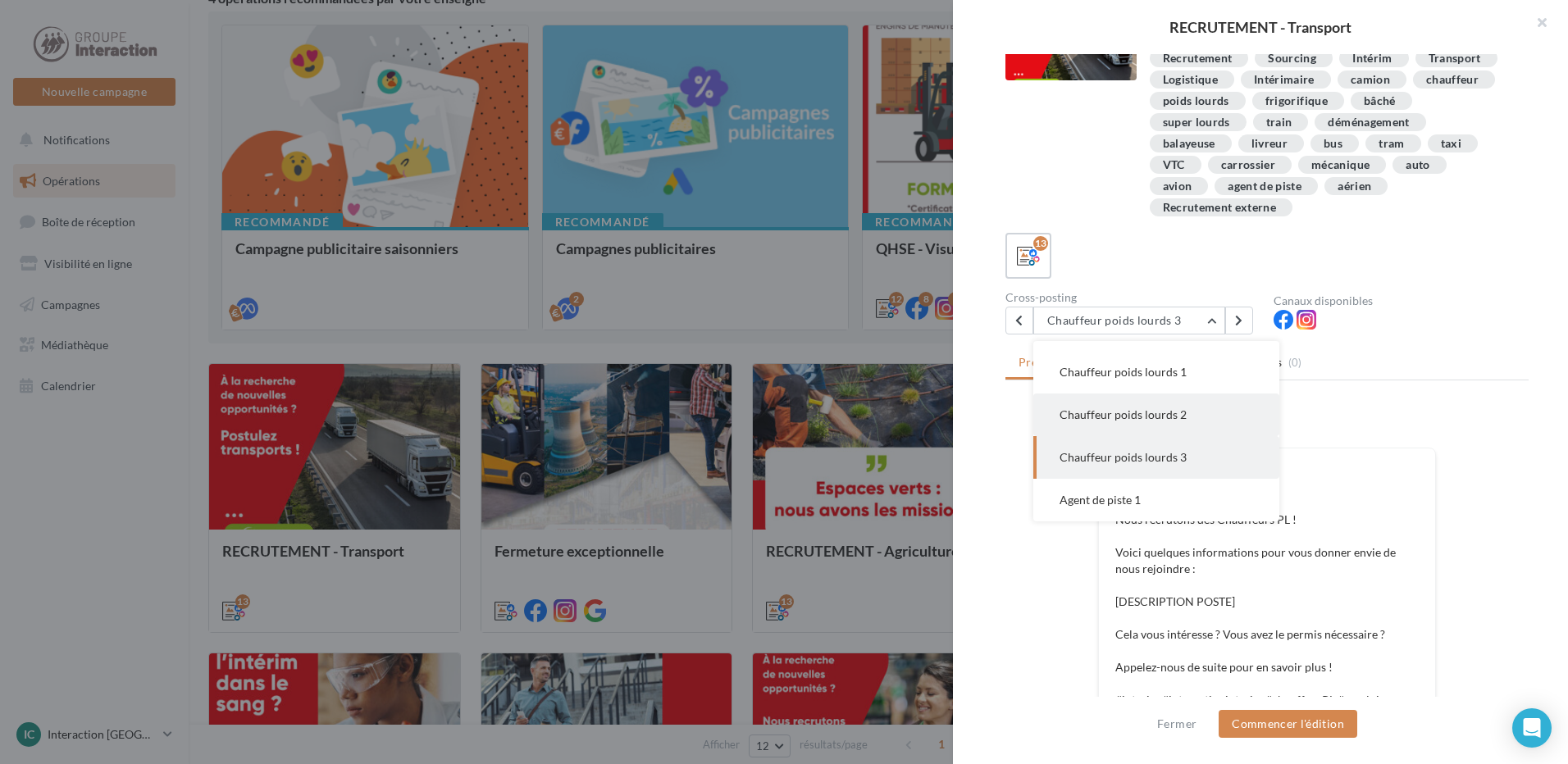
click at [1162, 400] on button "Chauffeur poids lourds 2" at bounding box center [1156, 414] width 246 height 43
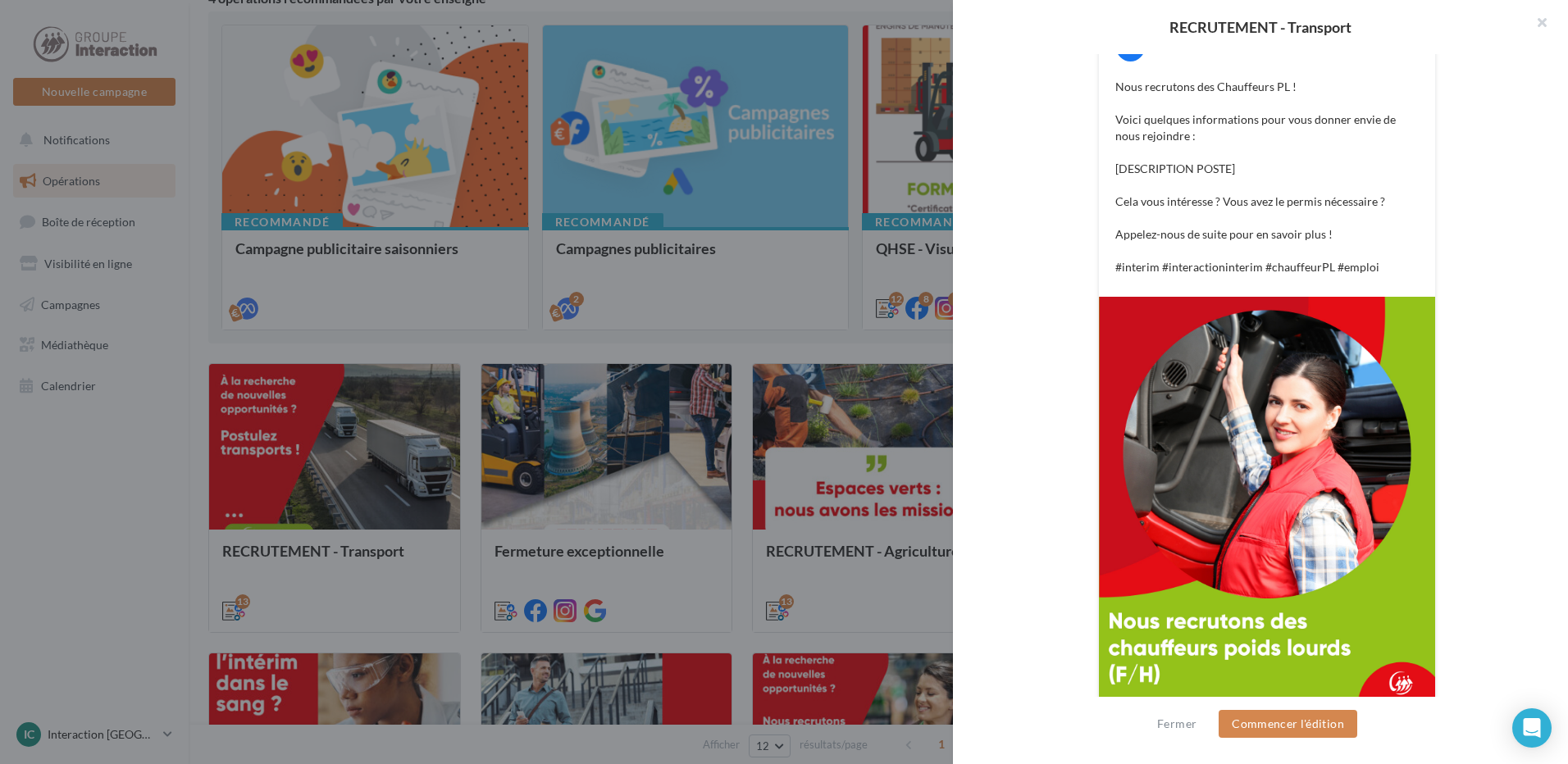
scroll to position [0, 0]
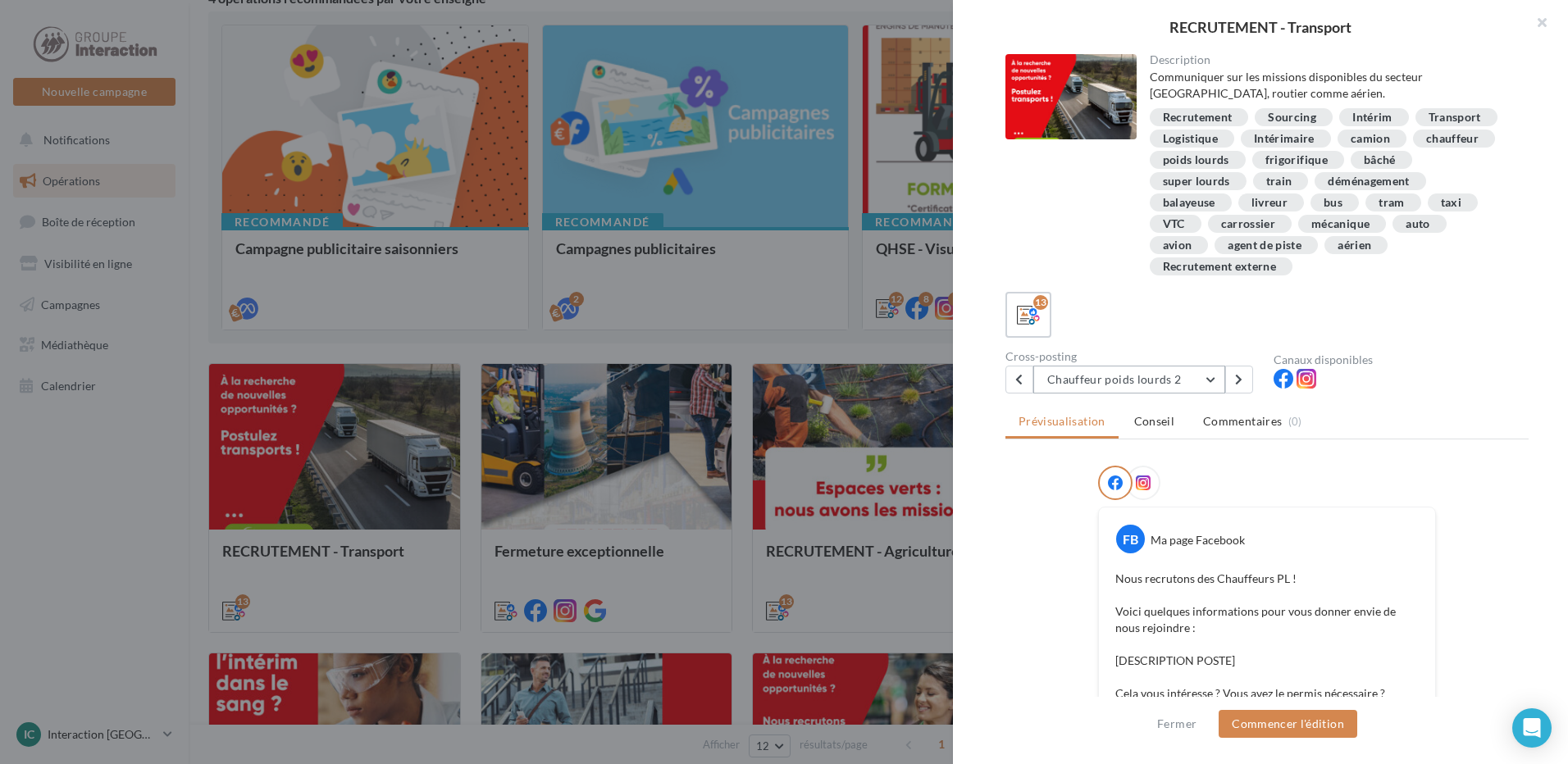
click at [1071, 382] on button "Chauffeur poids lourds 2" at bounding box center [1129, 380] width 192 height 28
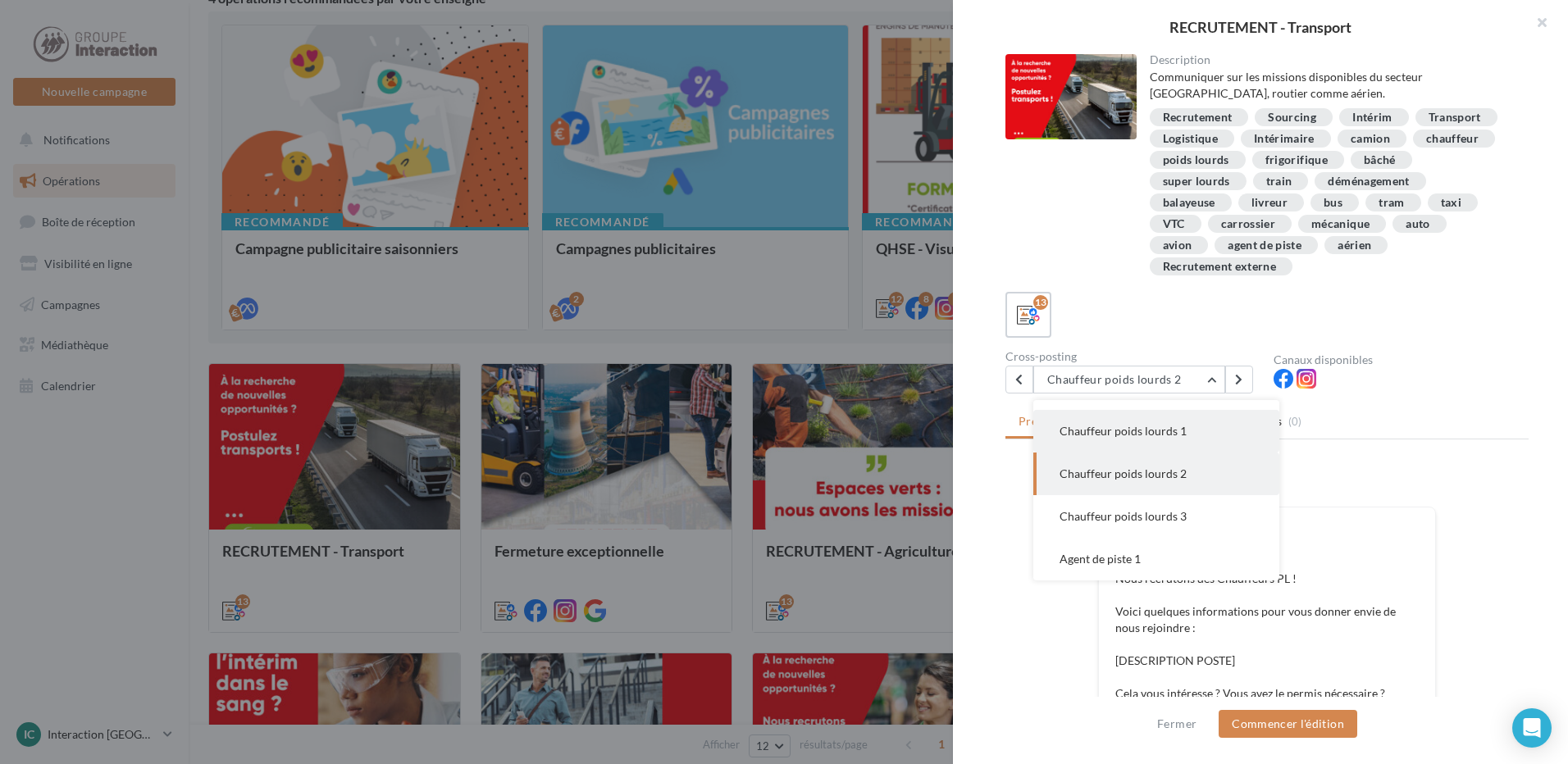
click at [1122, 439] on button "Chauffeur poids lourds 1" at bounding box center [1156, 431] width 246 height 43
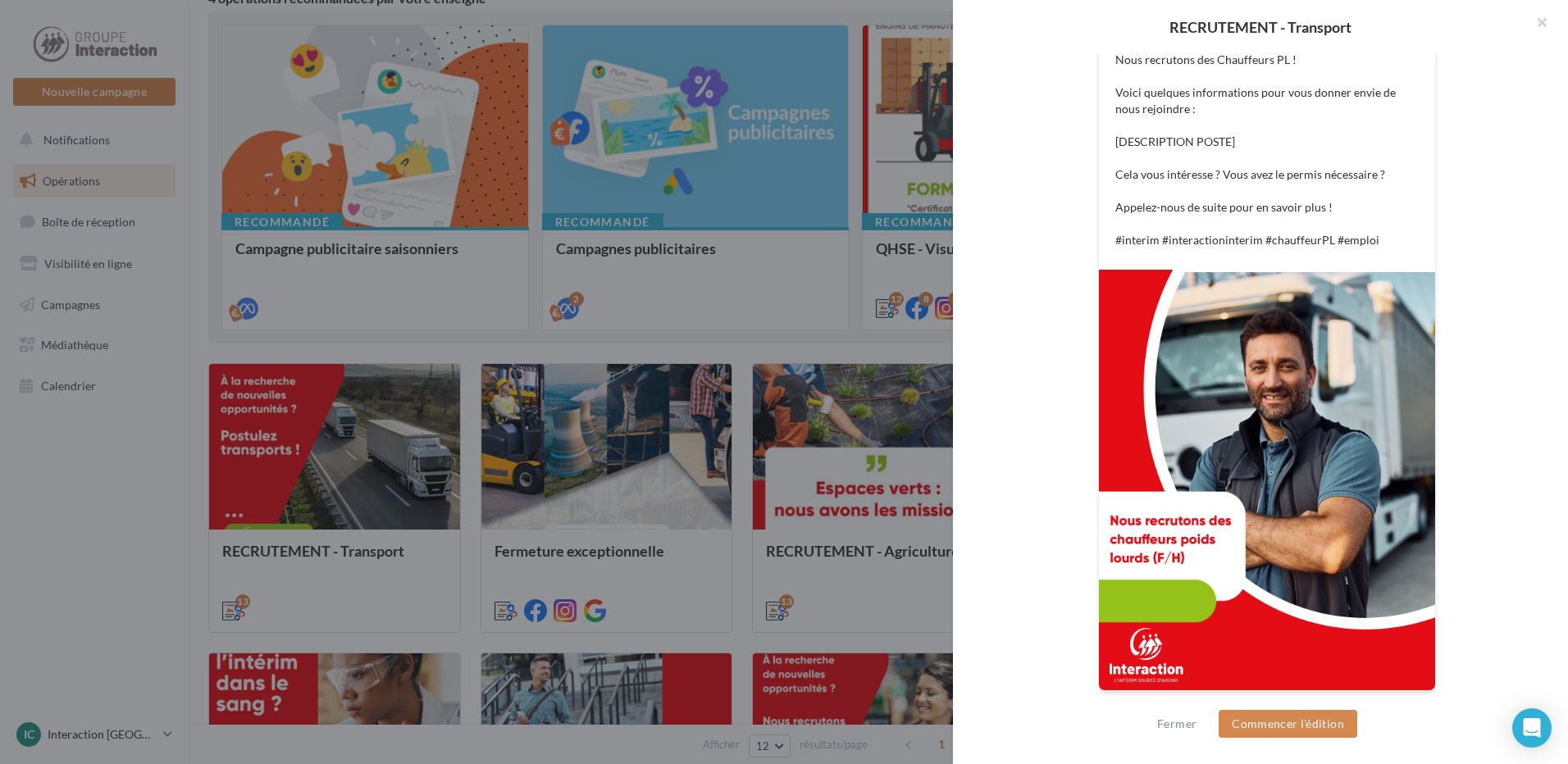
scroll to position [109, 0]
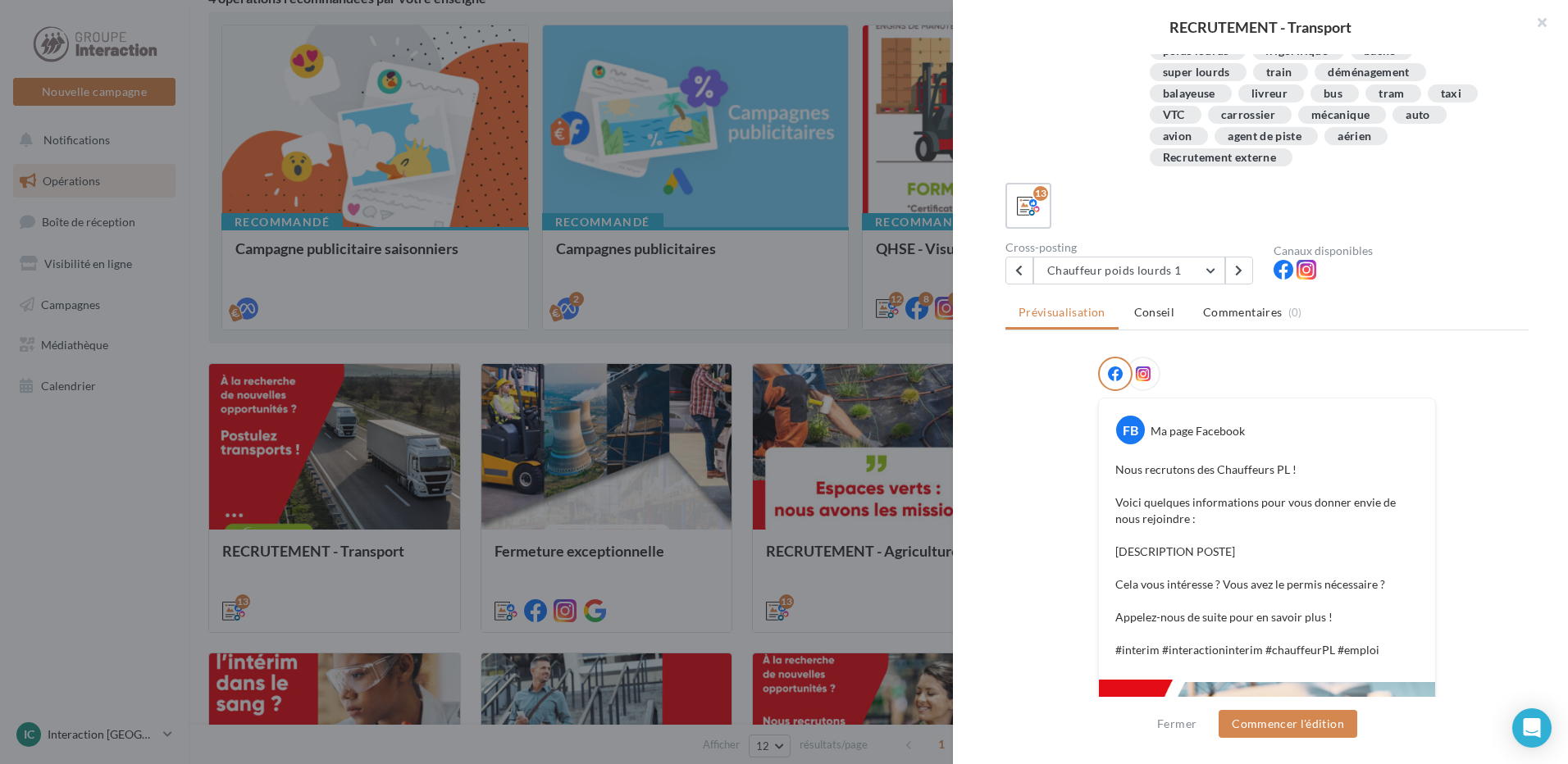
click at [1223, 551] on p "Nous recrutons des Chauffeurs PL ! Voici quelques informations pour vous donner…" at bounding box center [1266, 560] width 303 height 197
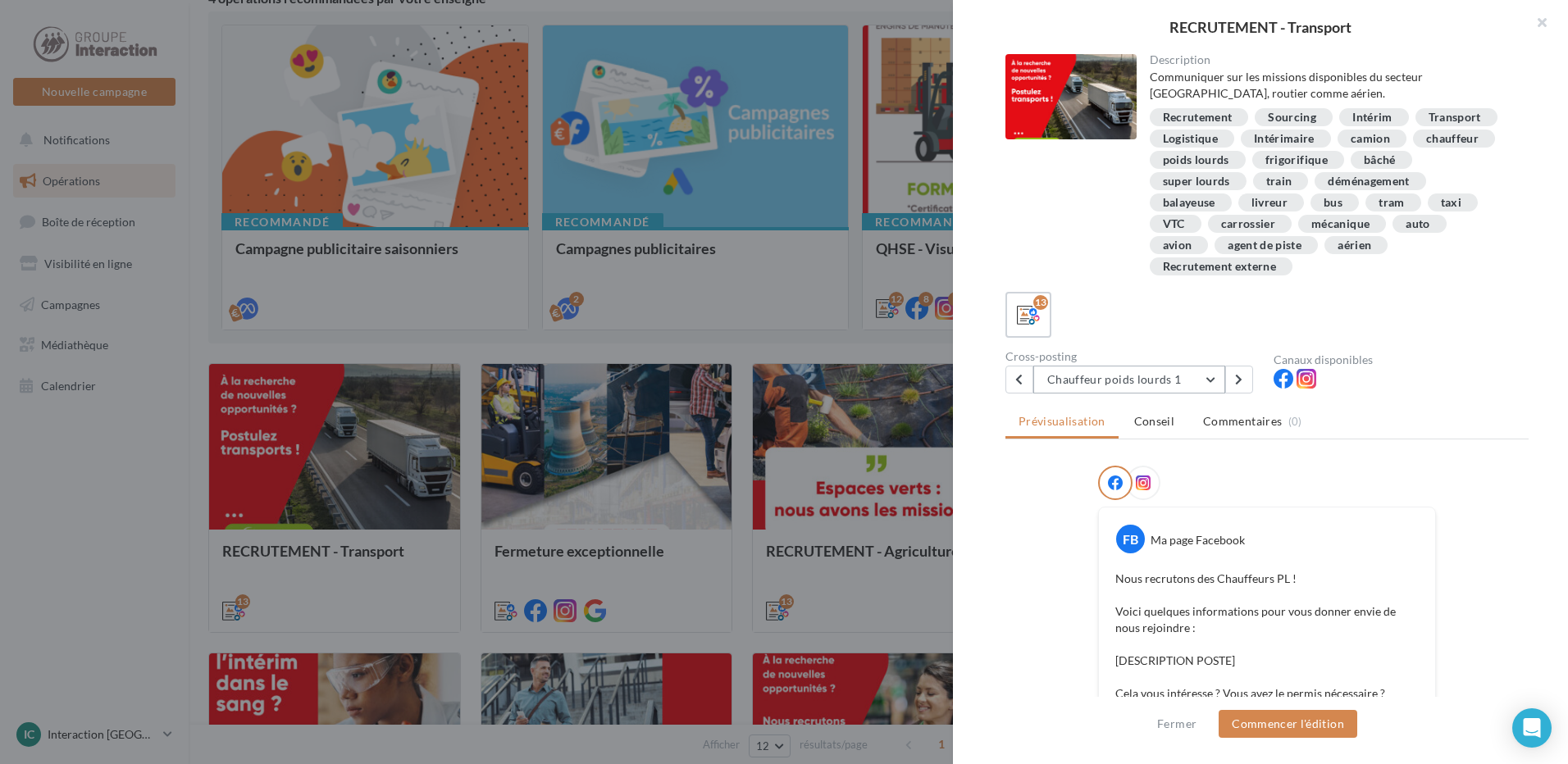
click at [1216, 383] on button "Chauffeur poids lourds 1" at bounding box center [1129, 380] width 192 height 28
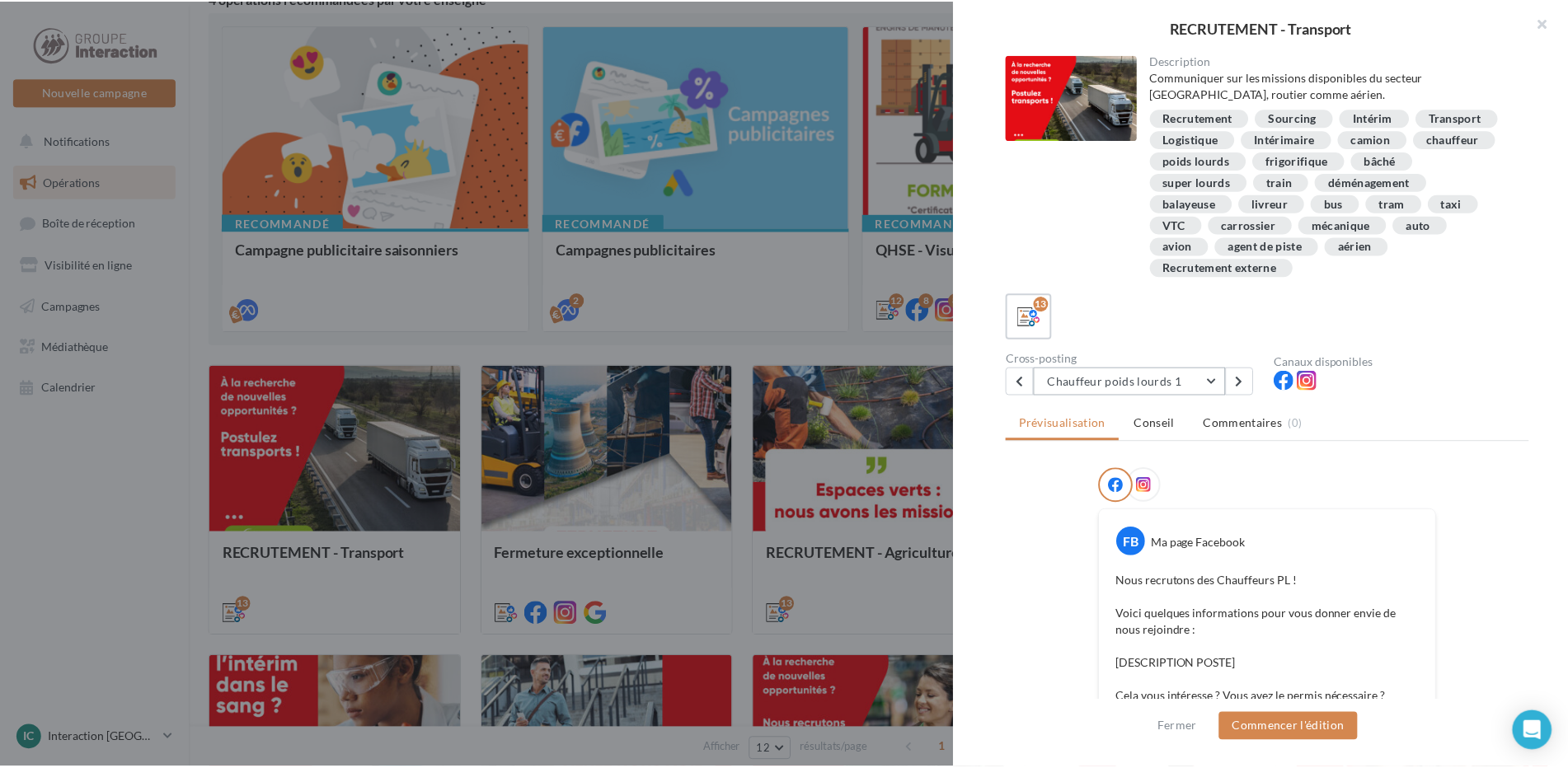
scroll to position [343, 0]
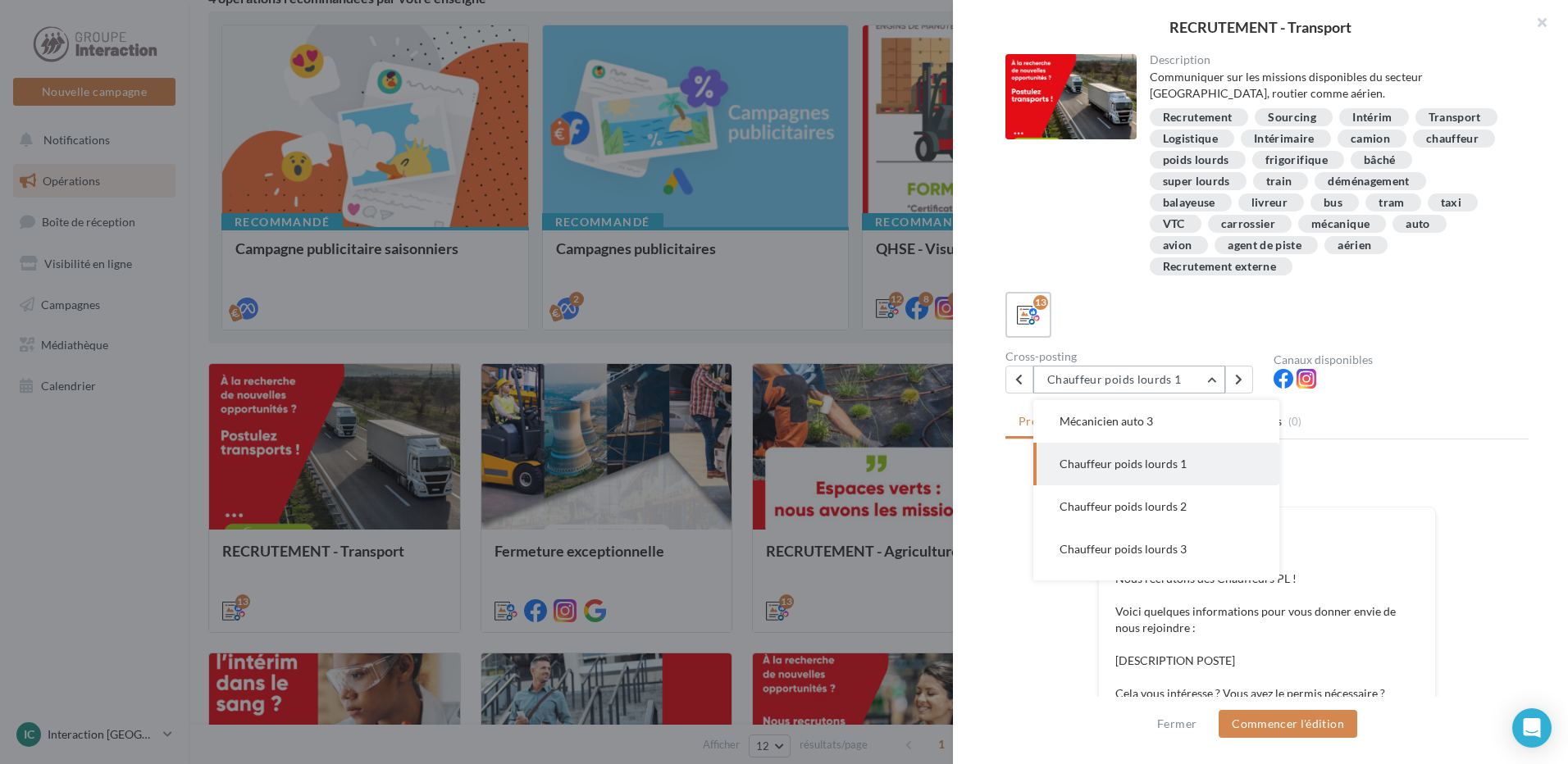
click at [1216, 383] on button "Chauffeur poids lourds 1" at bounding box center [1129, 380] width 192 height 28
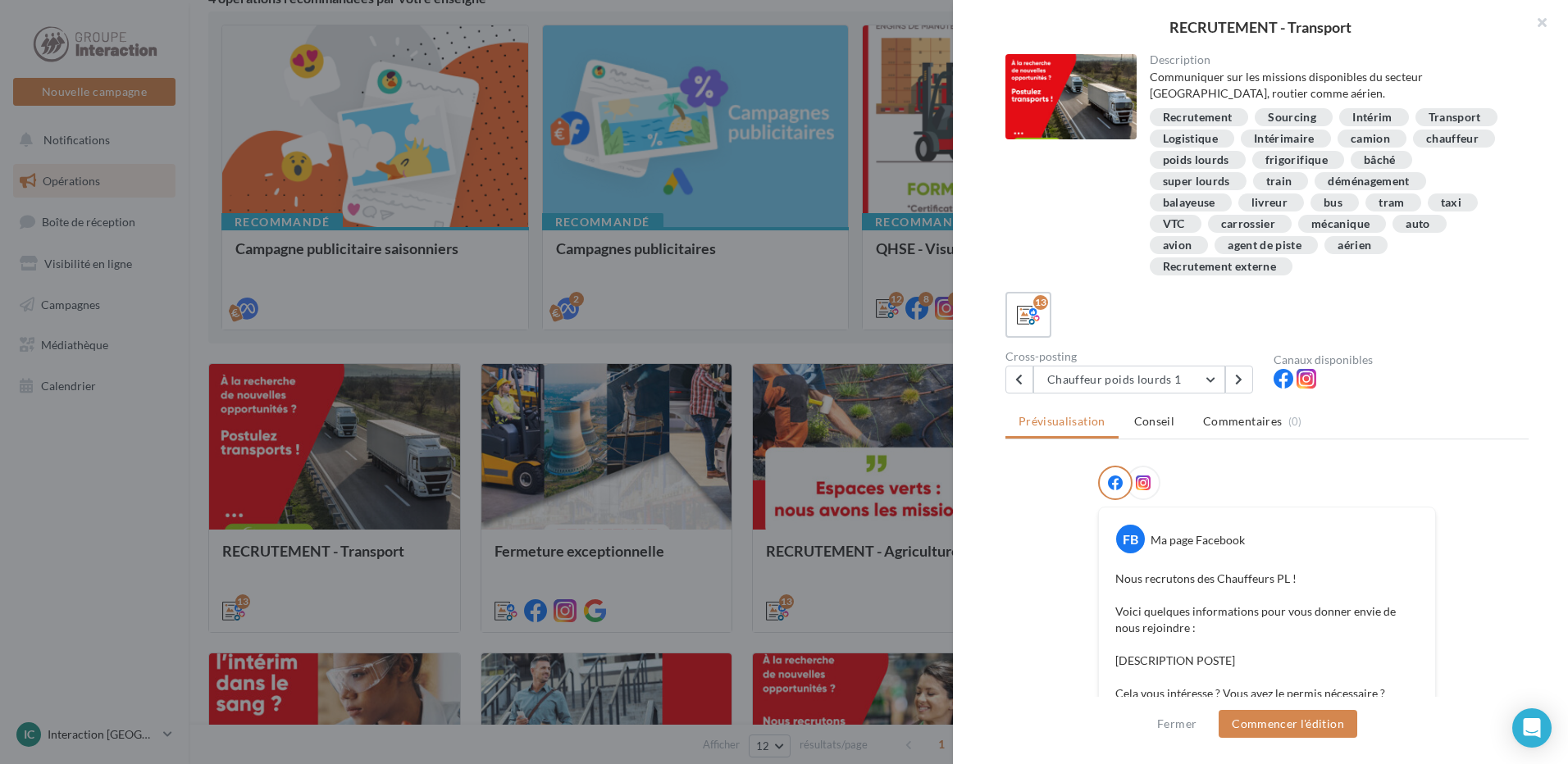
click at [1232, 626] on p "Nous recrutons des Chauffeurs PL ! Voici quelques informations pour vous donner…" at bounding box center [1266, 668] width 303 height 197
click at [1283, 584] on p "Nous recrutons des Chauffeurs PL ! Voici quelques informations pour vous donner…" at bounding box center [1266, 668] width 303 height 197
click at [1270, 578] on p "Nous recrutons des Chauffeurs PL ! Voici quelques informations pour vous donner…" at bounding box center [1266, 668] width 303 height 197
click at [1272, 578] on p "Nous recrutons des Chauffeurs PL ! Voici quelques informations pour vous donner…" at bounding box center [1266, 668] width 303 height 197
click at [1259, 578] on p "Nous recrutons des Chauffeurs PL ! Voici quelques informations pour vous donner…" at bounding box center [1266, 668] width 303 height 197
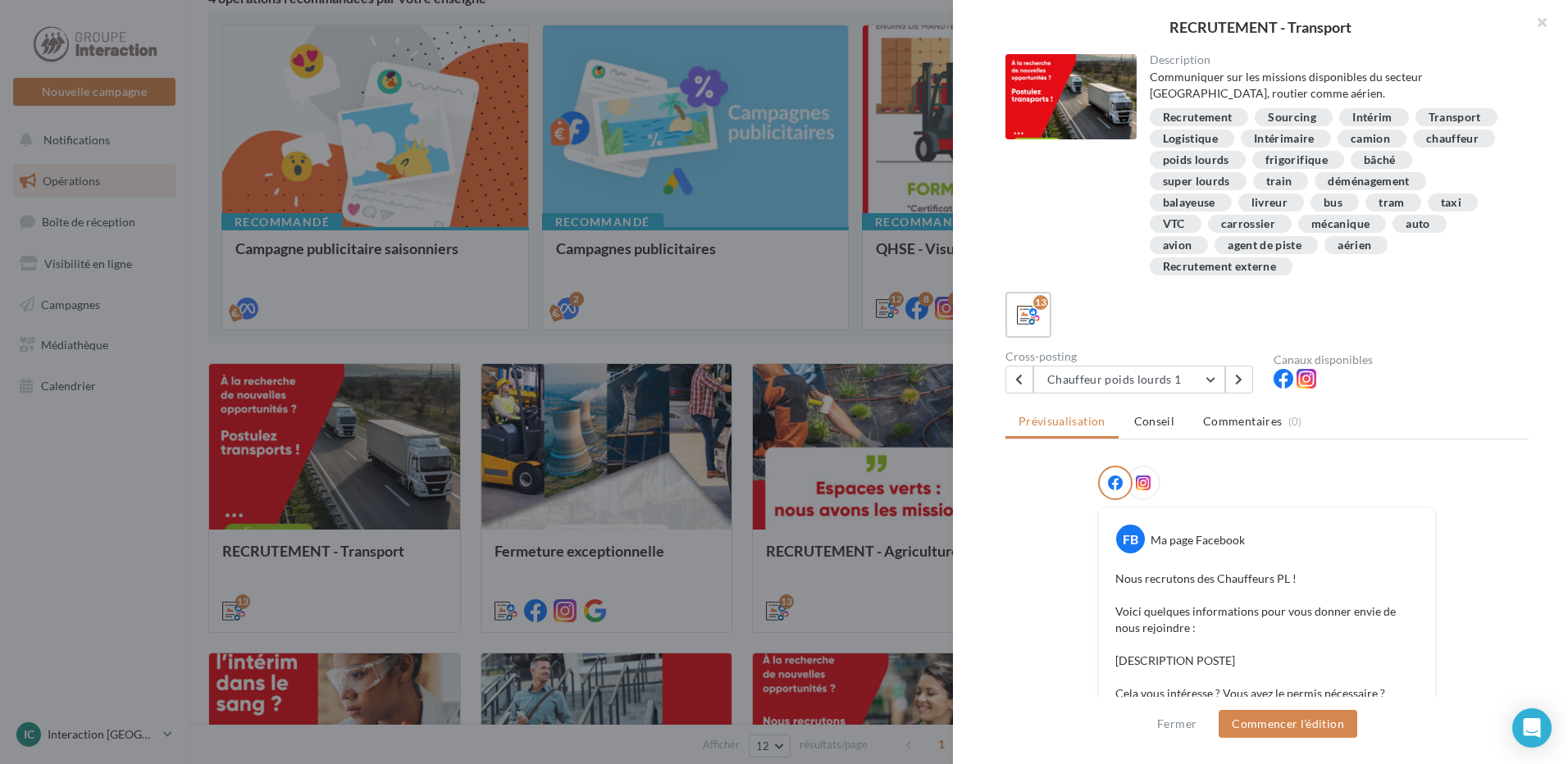
click at [1264, 577] on p "Nous recrutons des Chauffeurs PL ! Voici quelques informations pour vous donner…" at bounding box center [1266, 668] width 303 height 197
drag, startPoint x: 1264, startPoint y: 577, endPoint x: 1390, endPoint y: 419, distance: 202.1
click at [1390, 419] on ul "Prévisualisation Conseil Commentaires (0)" at bounding box center [1267, 423] width 523 height 33
click at [1551, 19] on button "button" at bounding box center [1535, 24] width 66 height 49
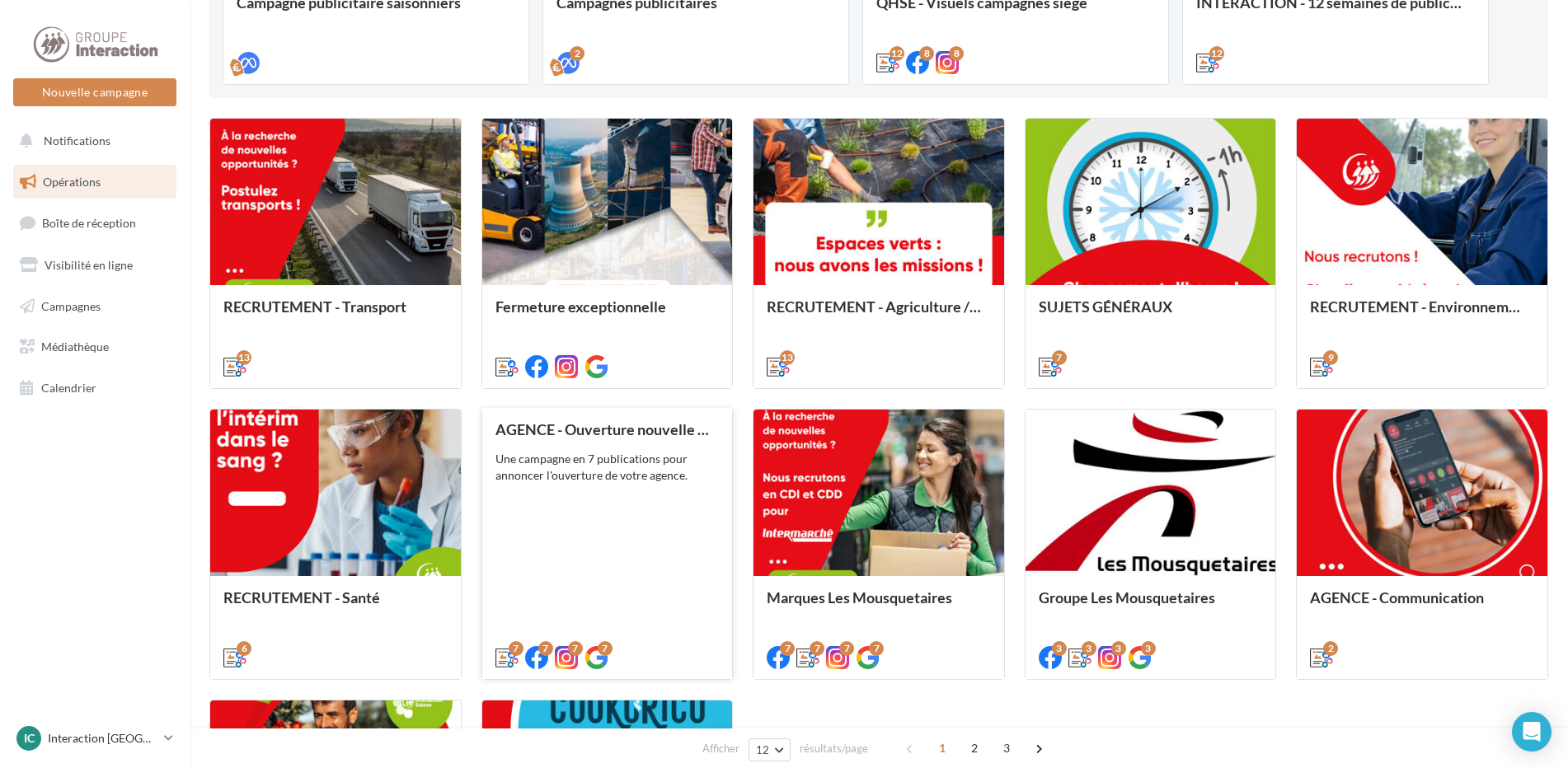
scroll to position [659, 0]
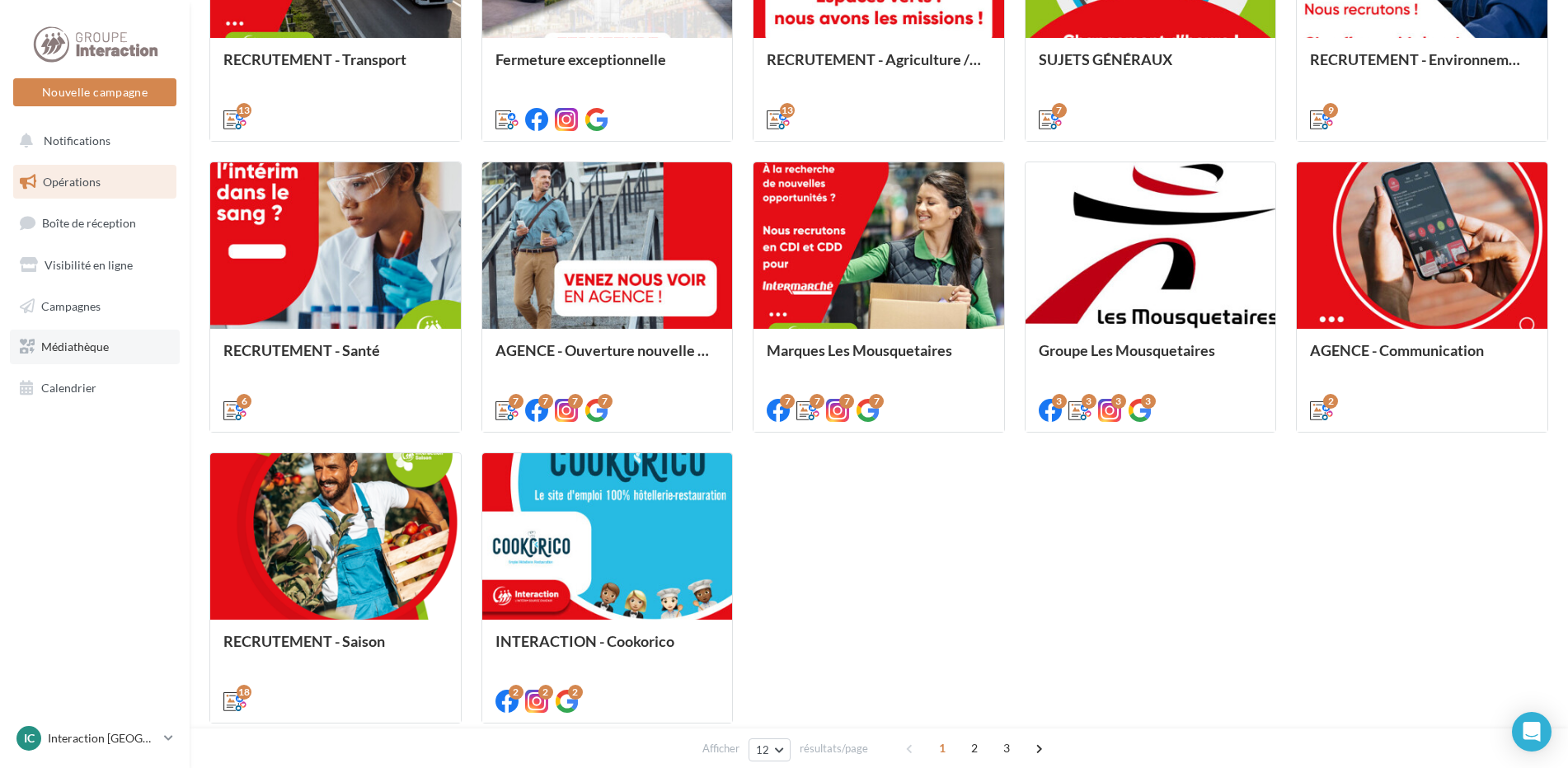
click at [73, 333] on link "Médiathèque" at bounding box center [94, 347] width 169 height 35
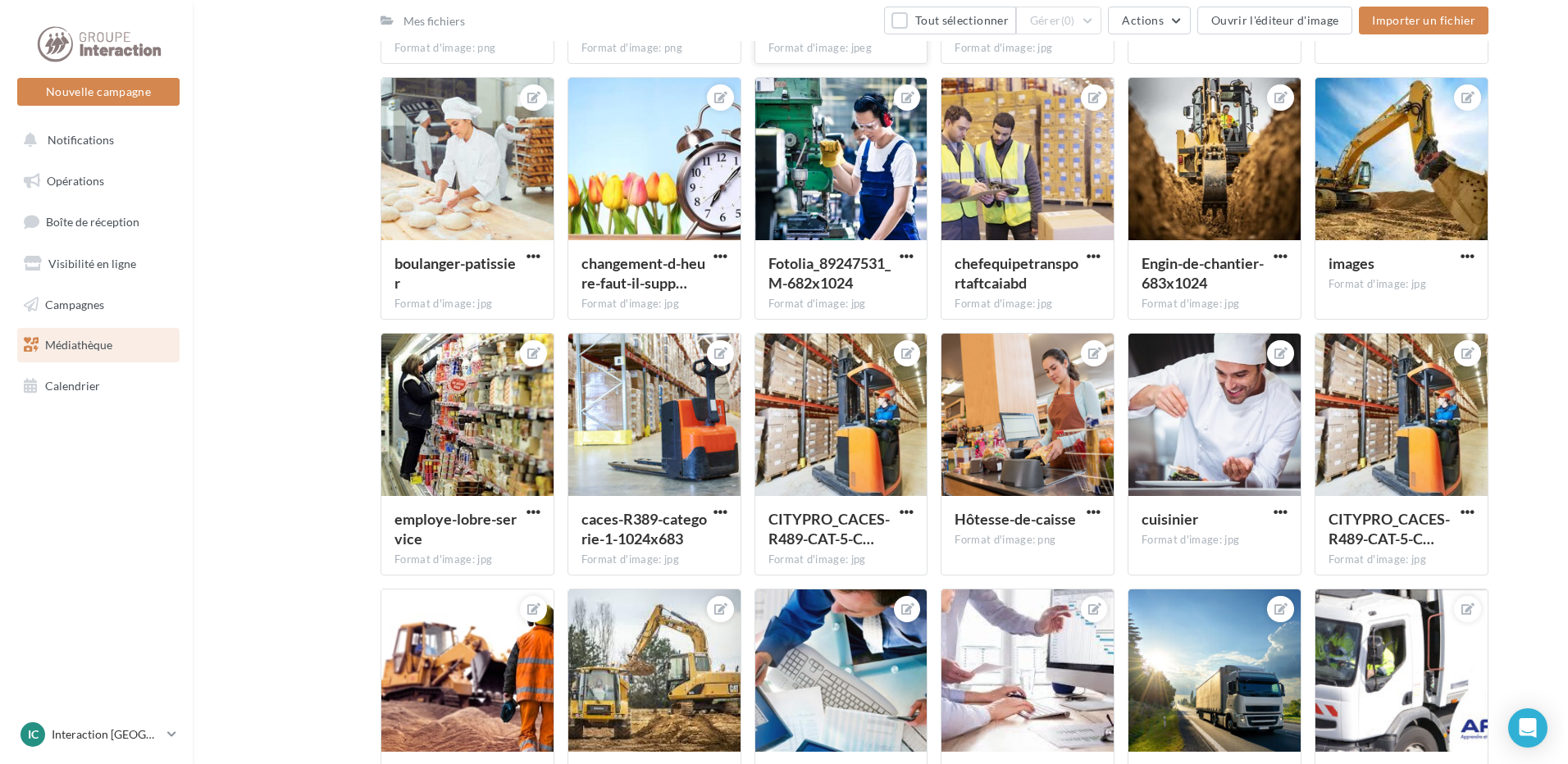
scroll to position [902, 0]
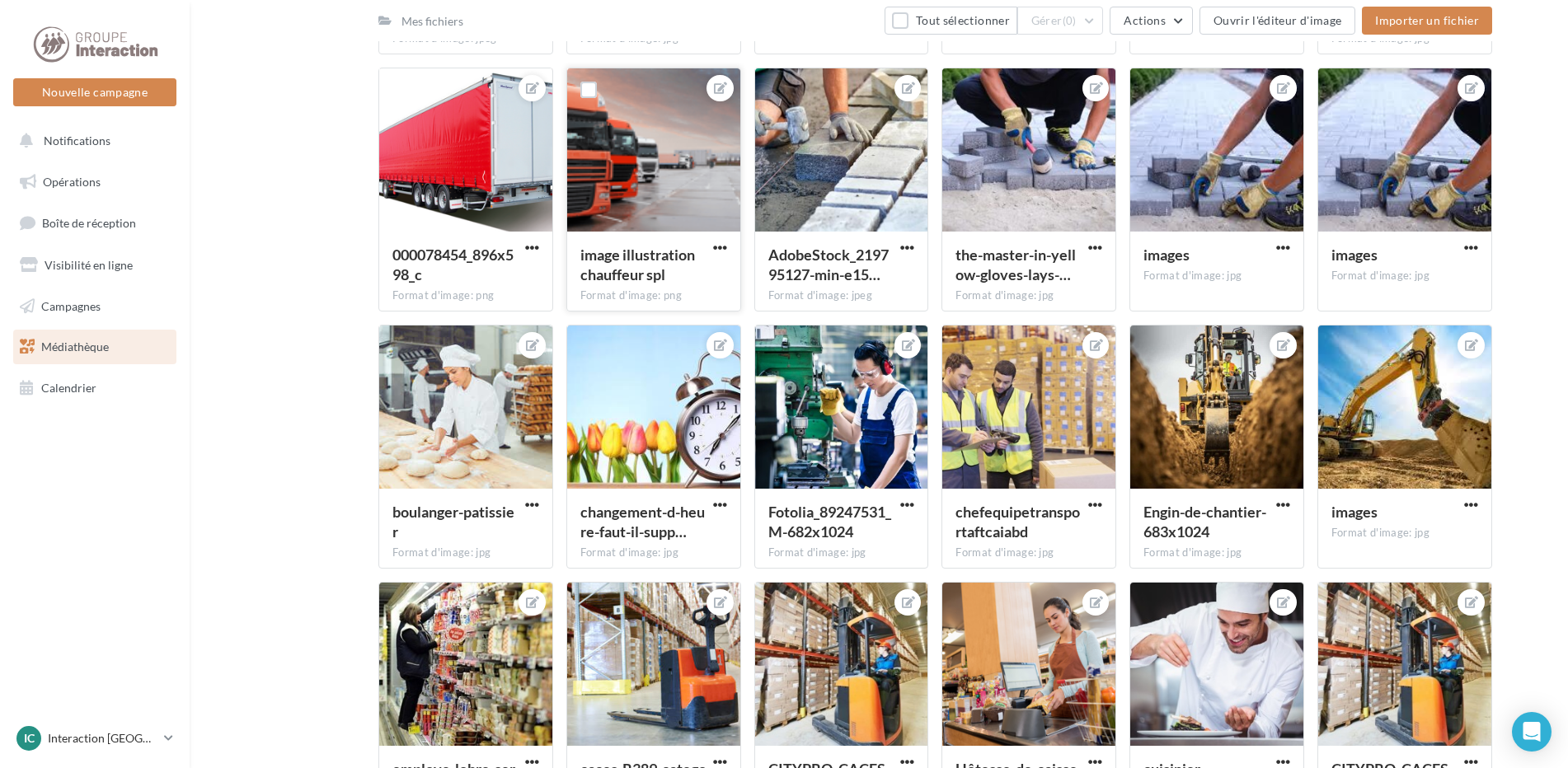
click at [648, 212] on div at bounding box center [653, 150] width 173 height 165
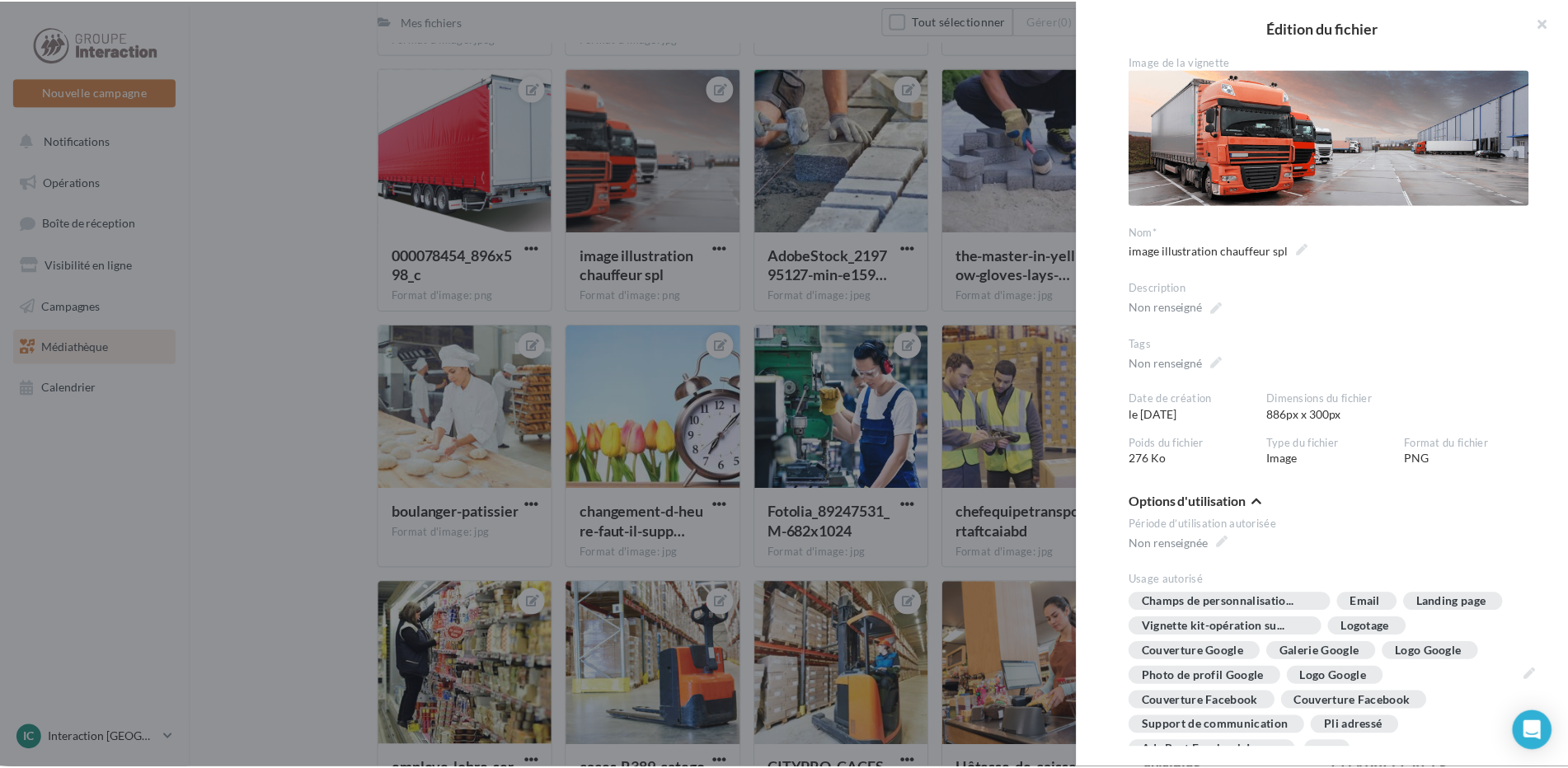
scroll to position [36, 0]
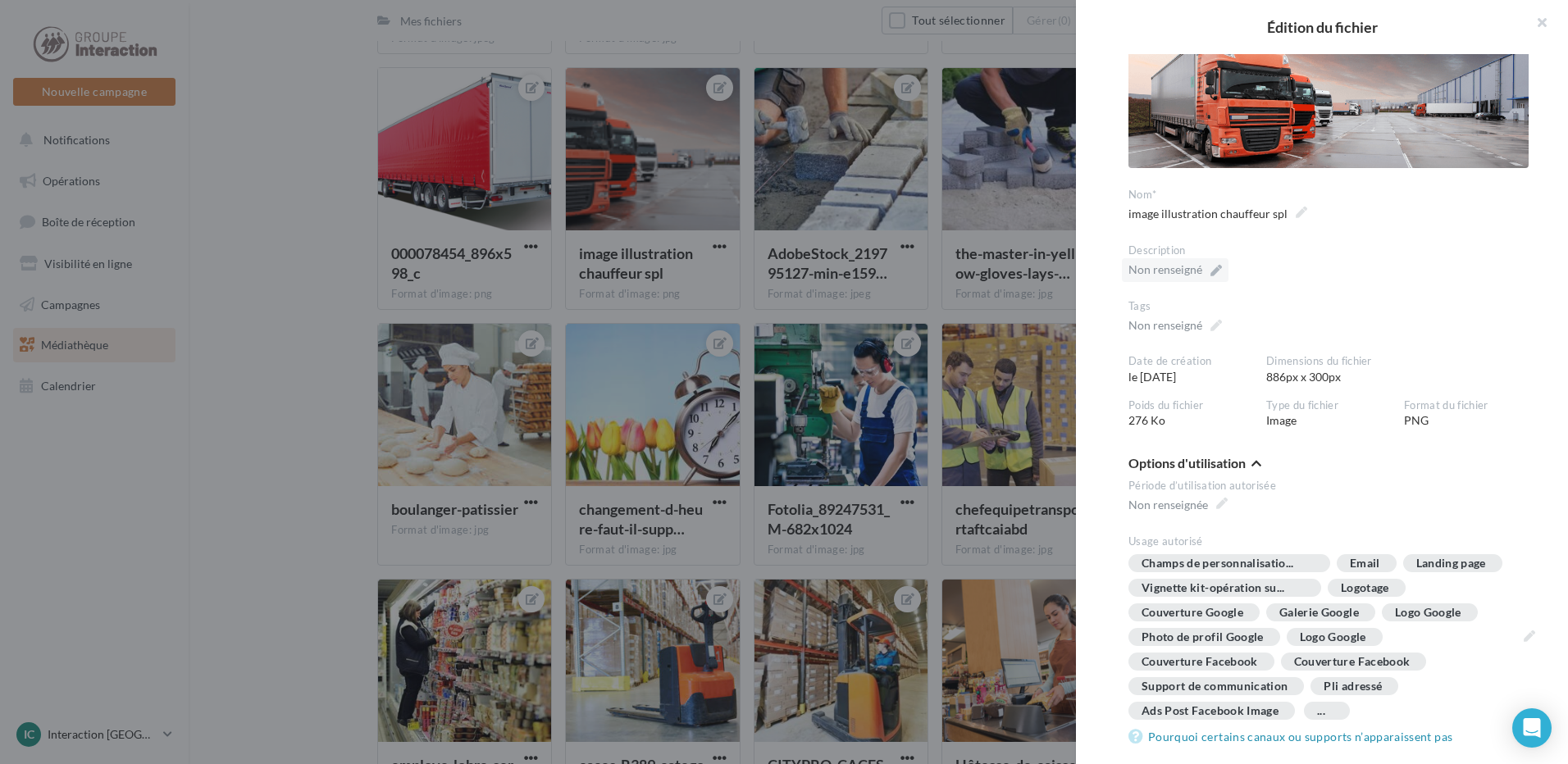
click at [1210, 263] on label "Non renseigné" at bounding box center [1175, 270] width 107 height 24
click at [0, 0] on textarea "Non renseigné" at bounding box center [0, 0] width 0 height 0
click at [1216, 239] on div "**********" at bounding box center [1328, 224] width 400 height 411
click at [1539, 23] on button "button" at bounding box center [1535, 24] width 66 height 49
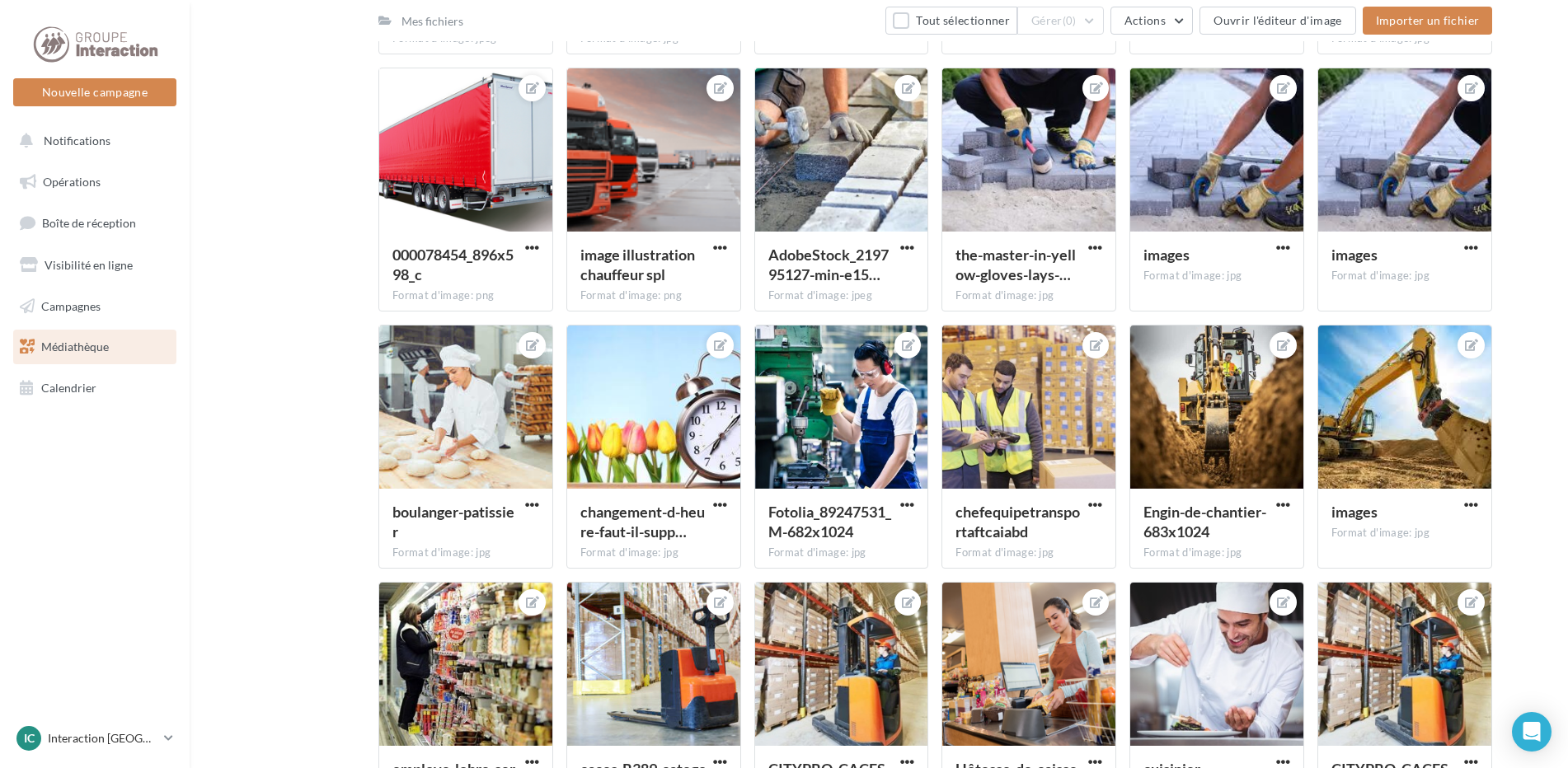
click at [1548, 21] on div "Mes fichiers Partagés avec moi Mes fichiers Tout sélectionner Gérer (0) Actions…" at bounding box center [885, 532] width 1352 height 2668
